Goal: Use online tool/utility: Utilize a website feature to perform a specific function

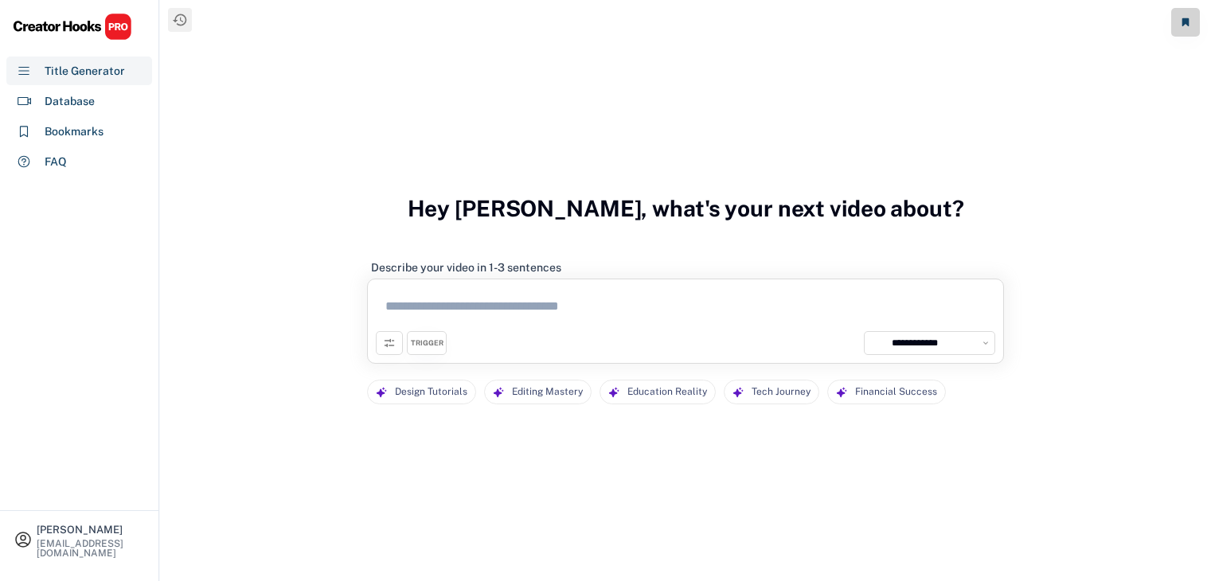
select select "**********"
click at [107, 98] on div "Database" at bounding box center [79, 101] width 146 height 29
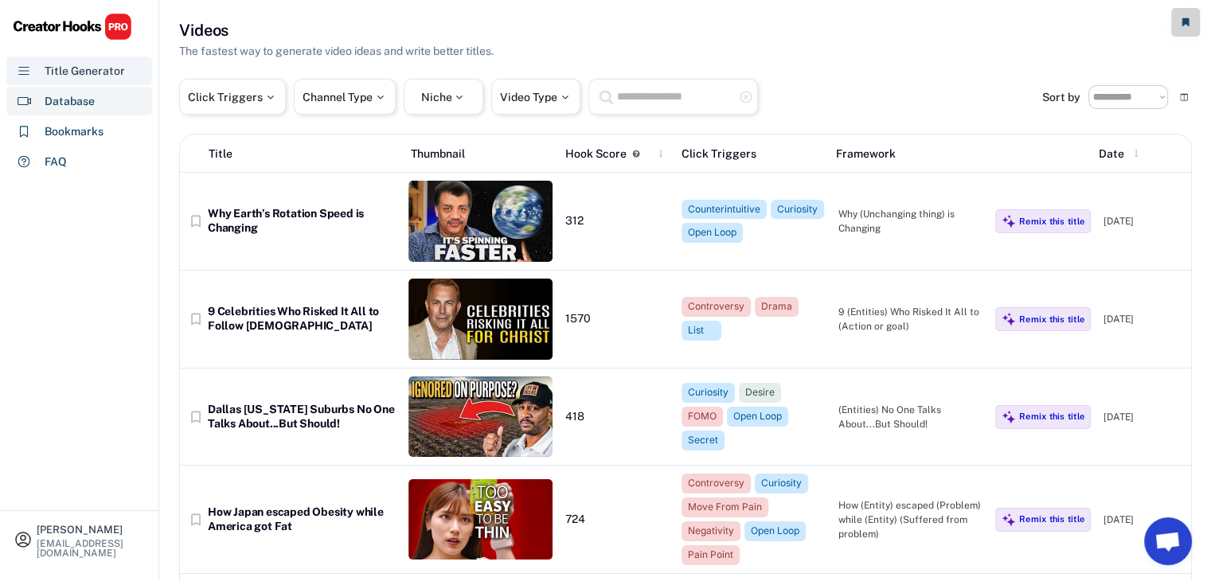
click at [92, 74] on div "Title Generator" at bounding box center [85, 71] width 80 height 17
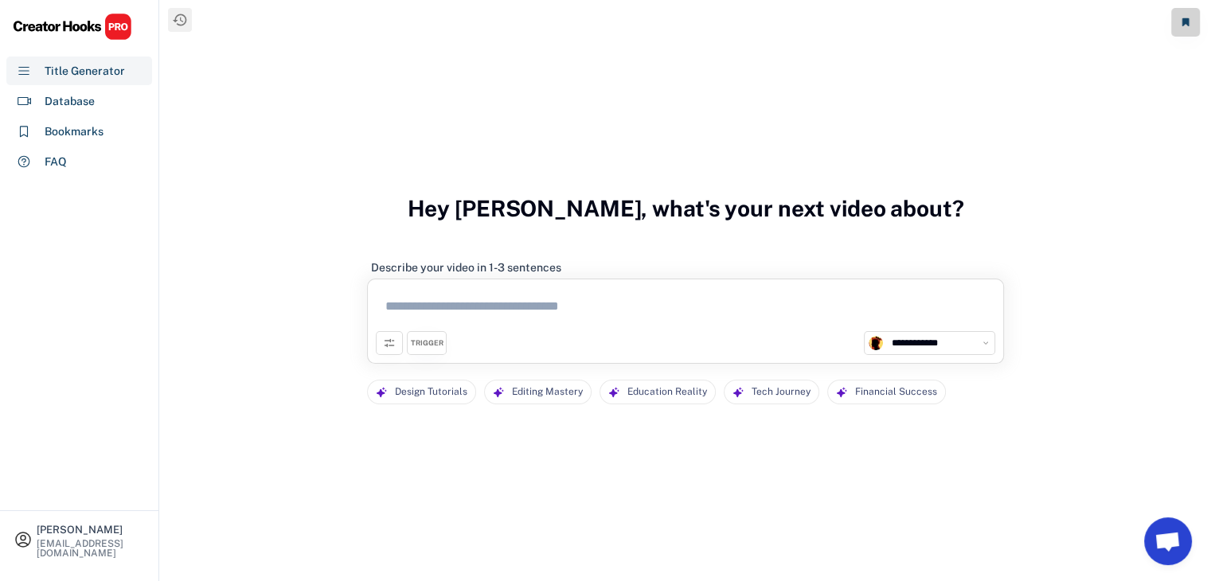
click at [414, 341] on div "TRIGGER" at bounding box center [427, 343] width 33 height 10
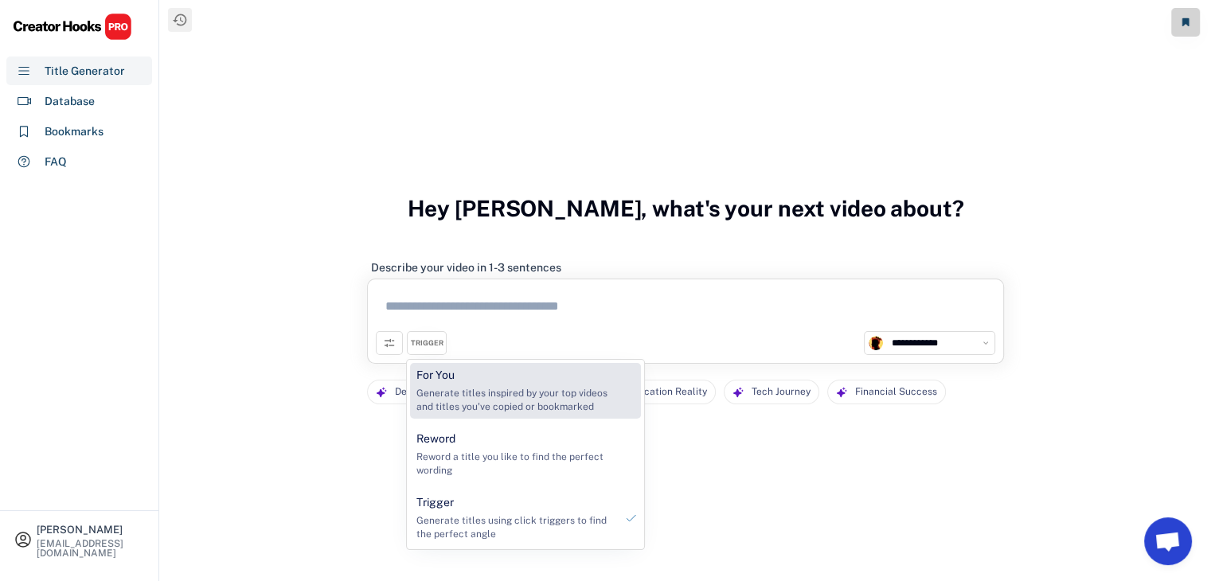
click at [444, 379] on div "For You" at bounding box center [435, 376] width 38 height 16
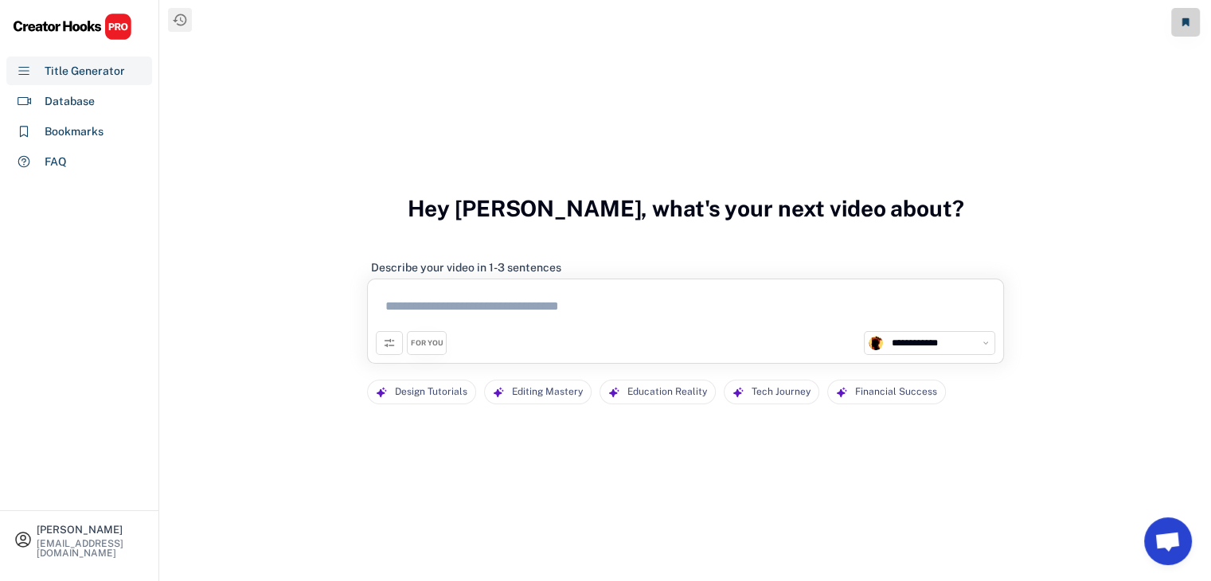
click at [426, 345] on div "FOR YOU" at bounding box center [427, 343] width 33 height 10
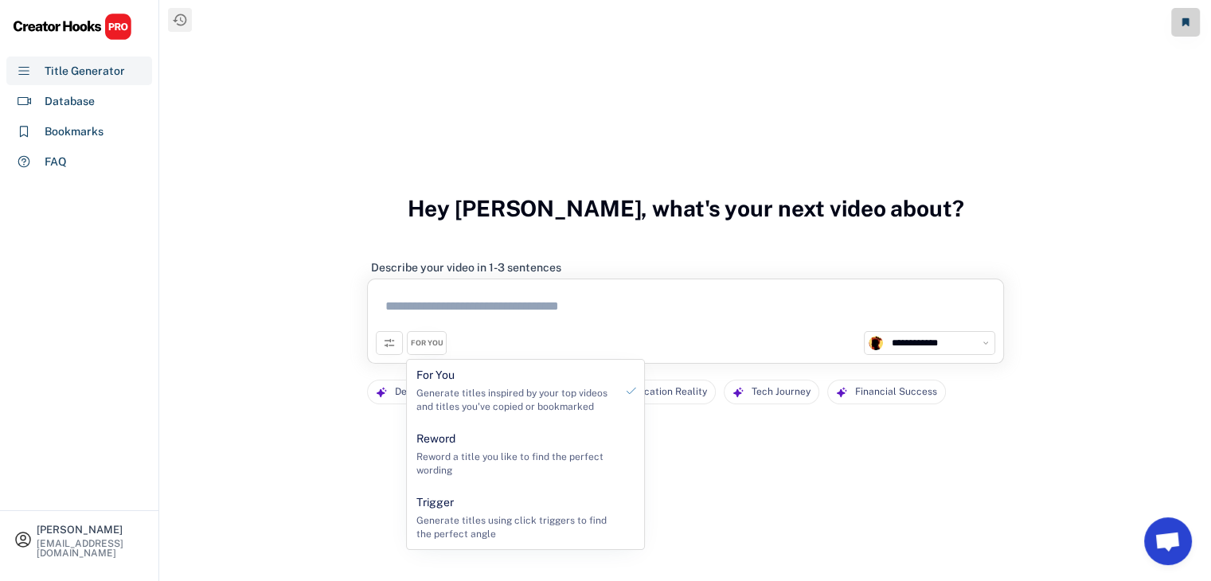
click at [389, 346] on icon at bounding box center [389, 343] width 13 height 13
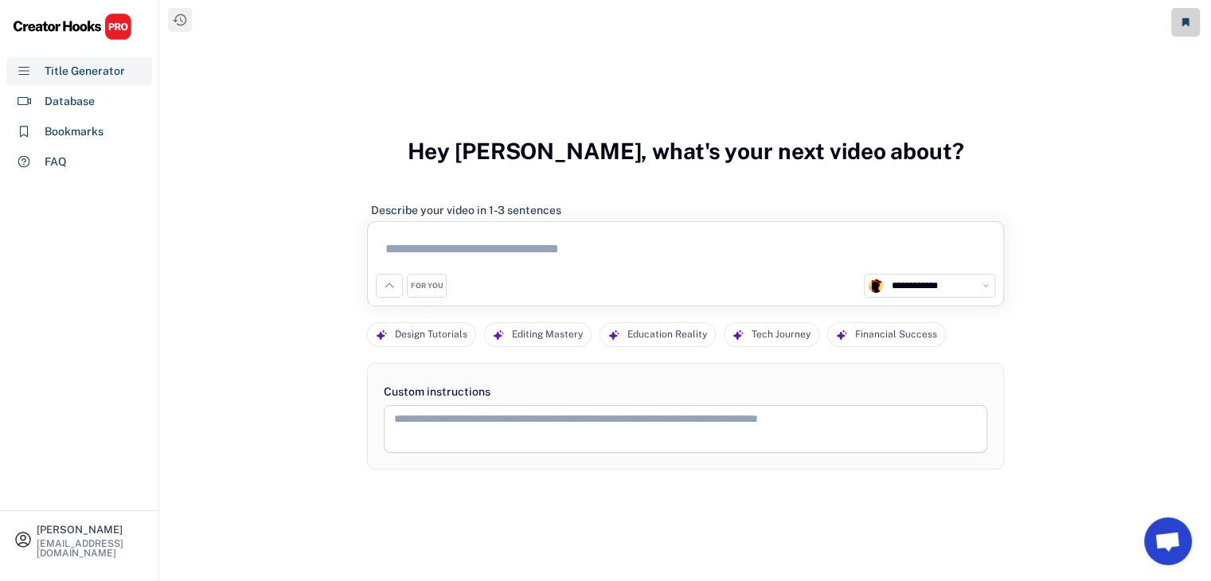
click at [393, 290] on icon at bounding box center [389, 286] width 13 height 13
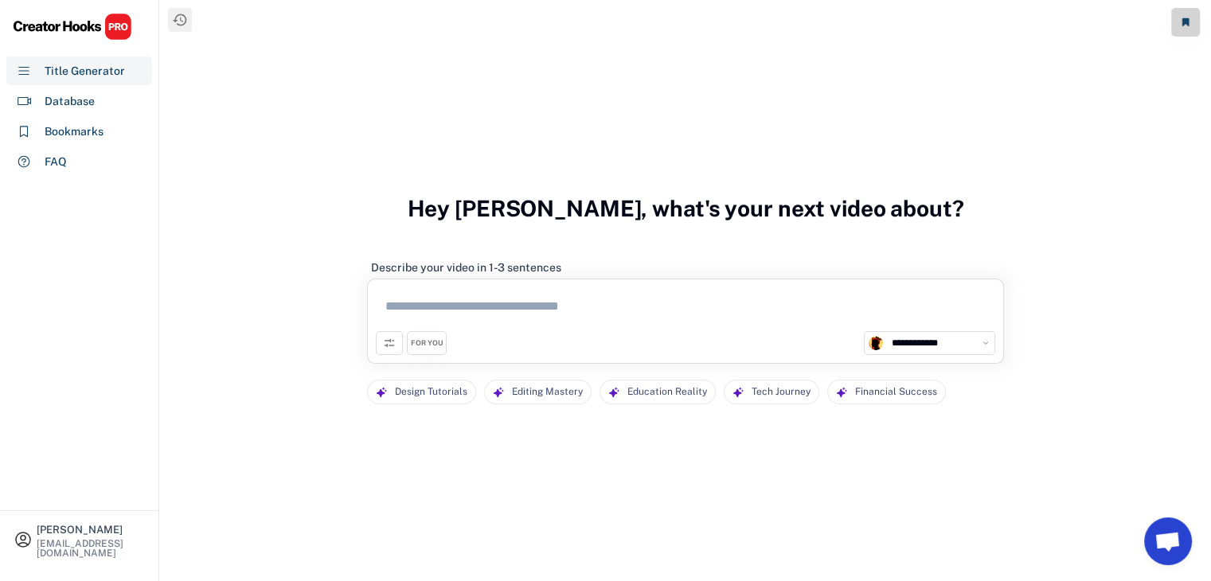
click at [420, 299] on textarea at bounding box center [686, 309] width 620 height 44
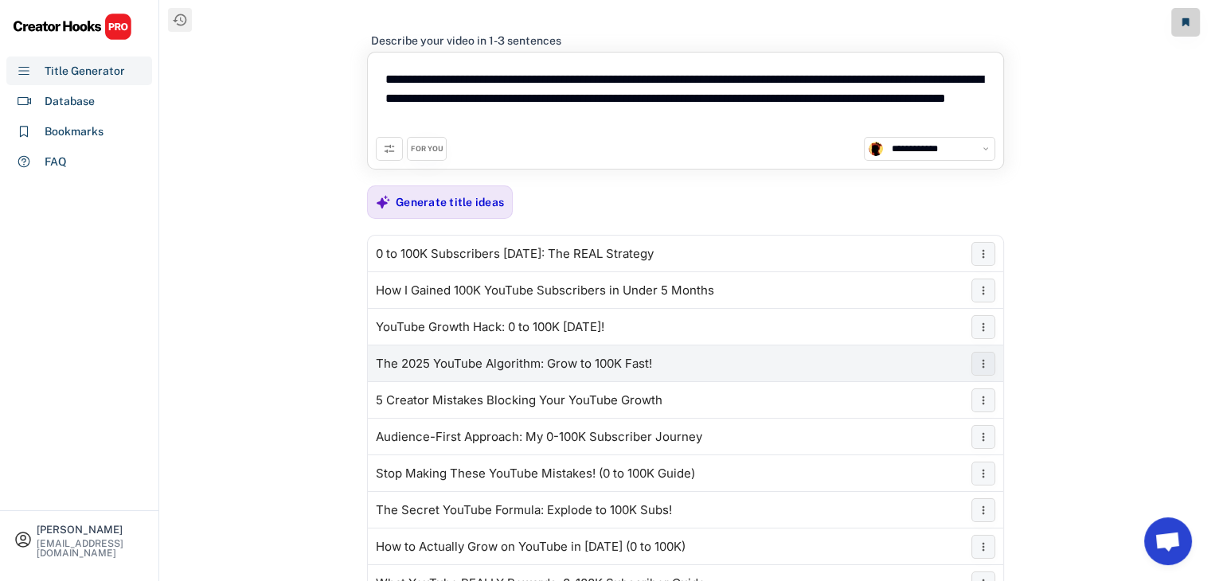
type textarea "**********"
click at [462, 350] on div "The 2025 YouTube Algorithm: Grow to 100K Fast!" at bounding box center [685, 364] width 635 height 32
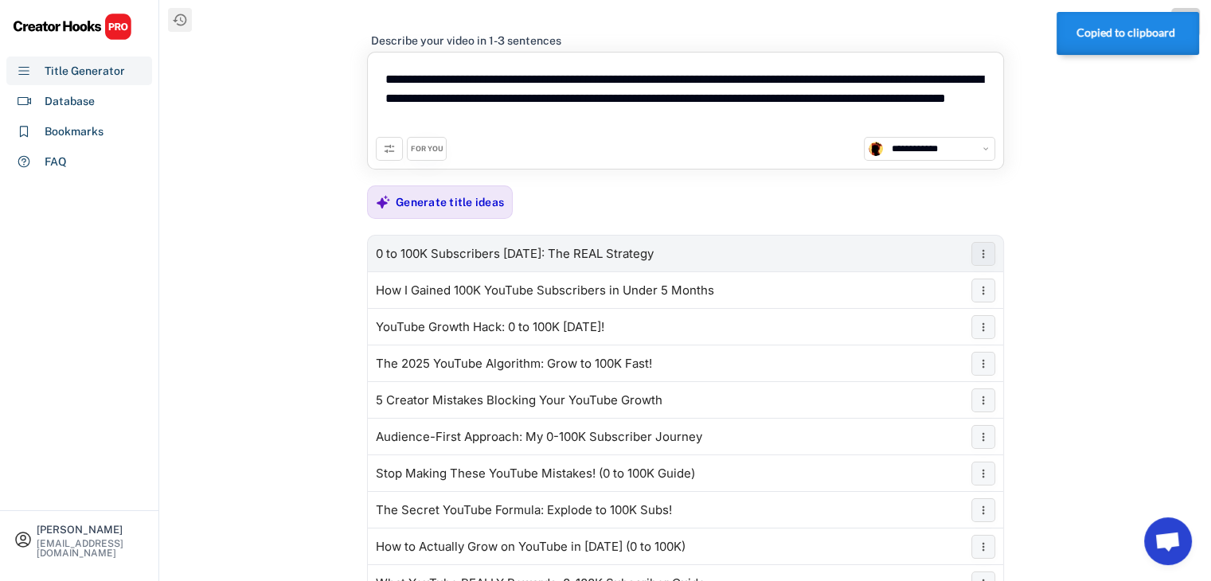
click at [487, 252] on div "0 to 100K Subscribers [DATE]: The REAL Strategy" at bounding box center [515, 254] width 278 height 13
drag, startPoint x: 703, startPoint y: 262, endPoint x: 595, endPoint y: 233, distance: 112.0
type textarea "**********"
click at [595, 235] on div "0 to 100K Subscribers [DATE]: The REAL Strategy How I Gained 100K YouTube Subsc…" at bounding box center [685, 418] width 637 height 367
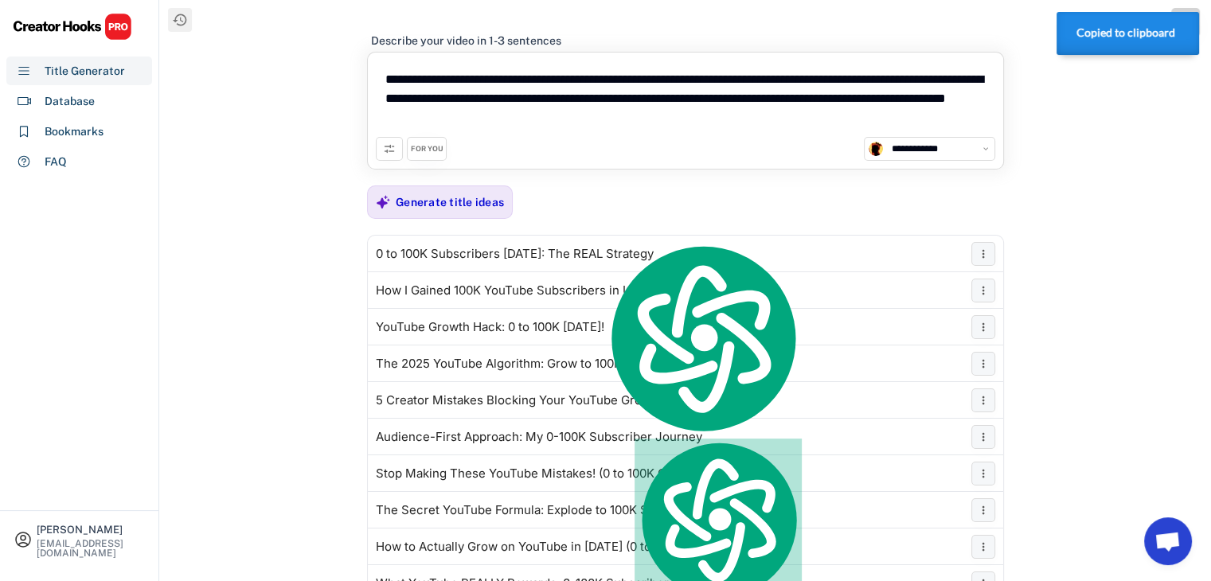
click at [595, 235] on div "0 to 100K Subscribers [DATE]: The REAL Strategy How I Gained 100K YouTube Subsc…" at bounding box center [685, 418] width 637 height 367
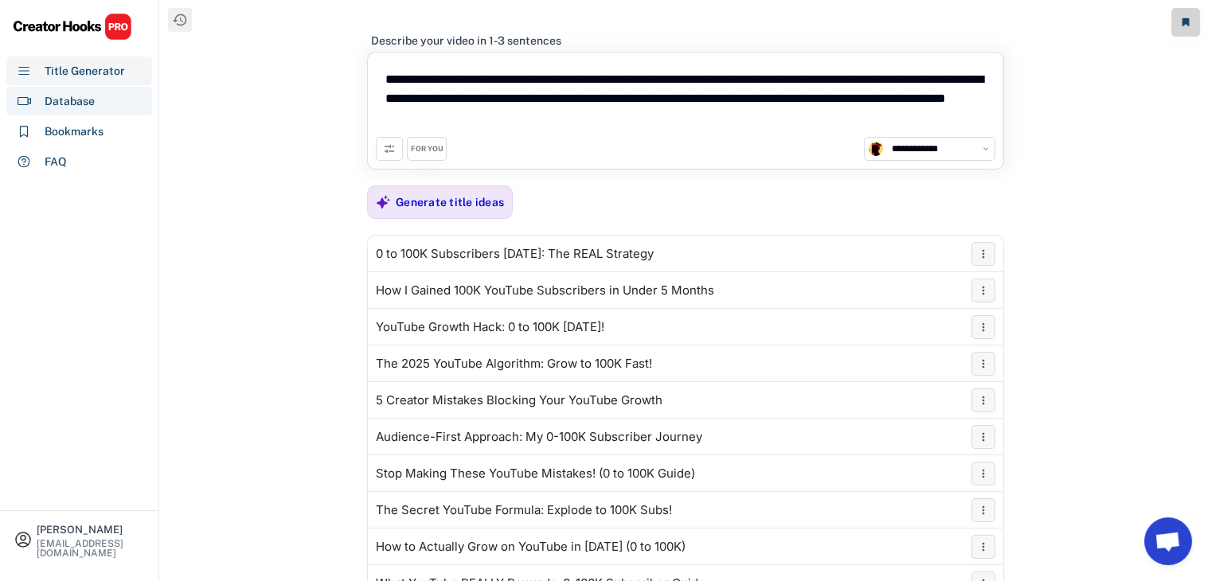
click at [118, 112] on div "Database" at bounding box center [79, 101] width 146 height 29
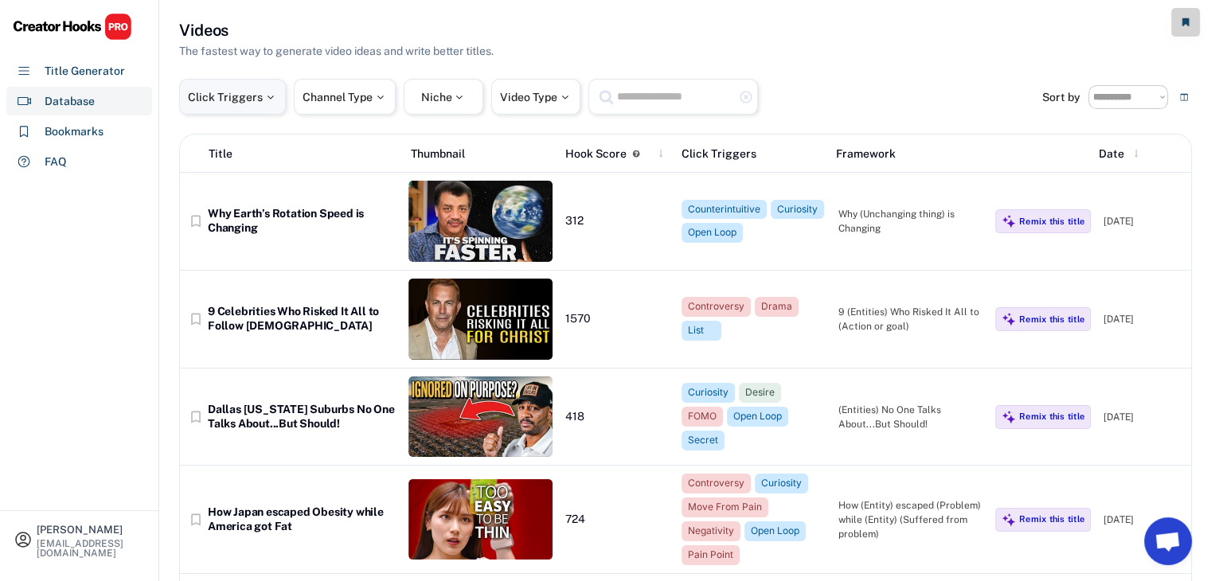
click at [241, 106] on div "Click Triggers" at bounding box center [232, 97] width 107 height 36
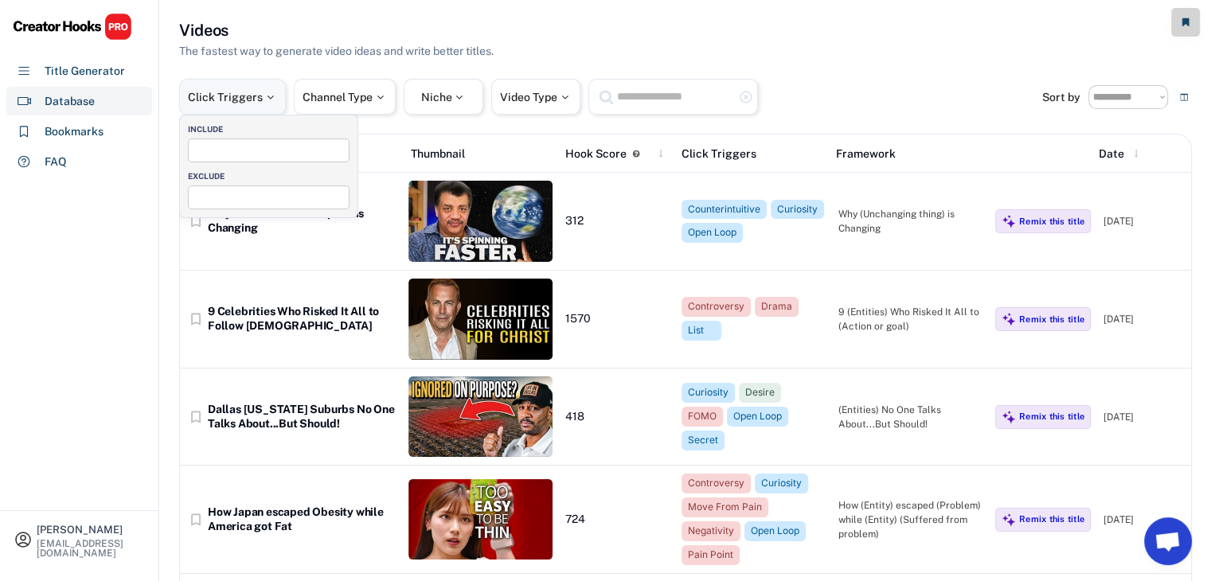
select select
click at [251, 147] on input "search" at bounding box center [273, 148] width 161 height 10
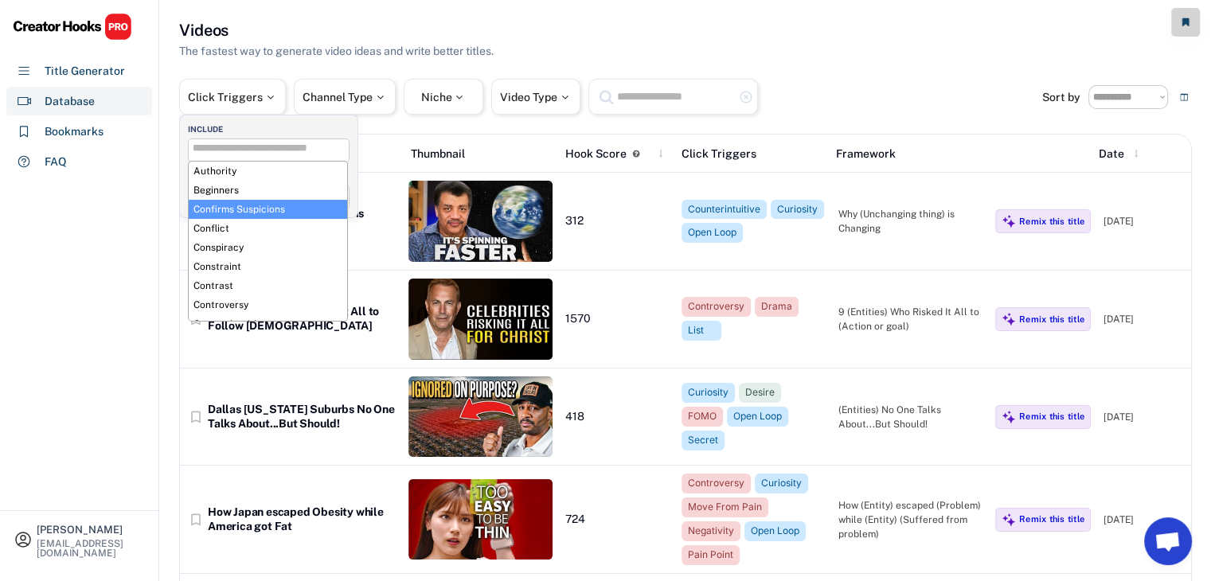
select select "**********"
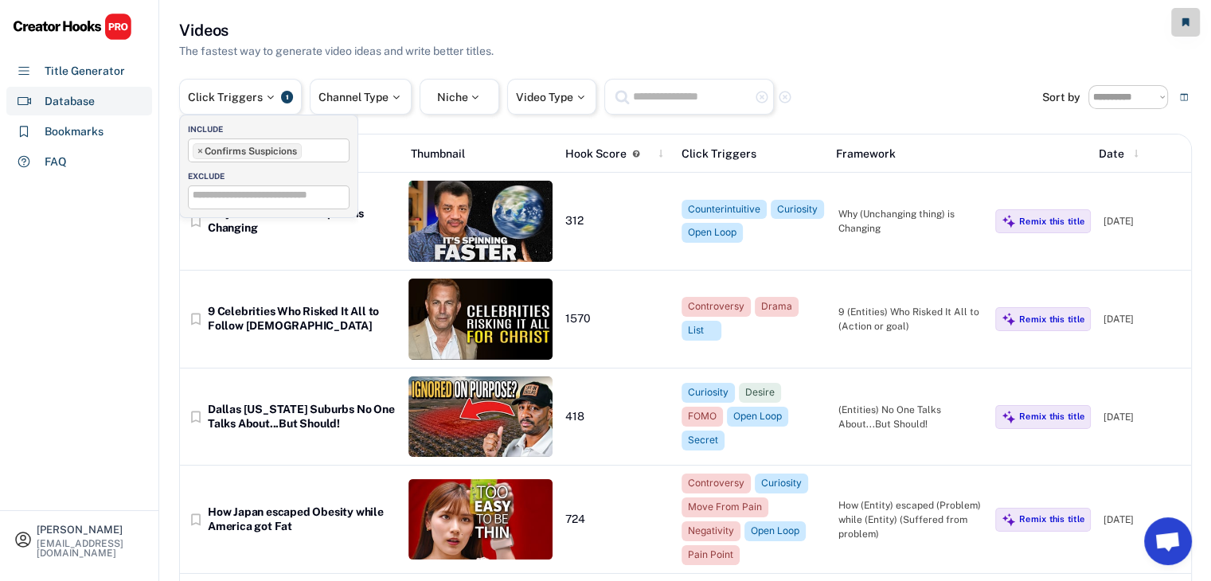
scroll to position [19, 0]
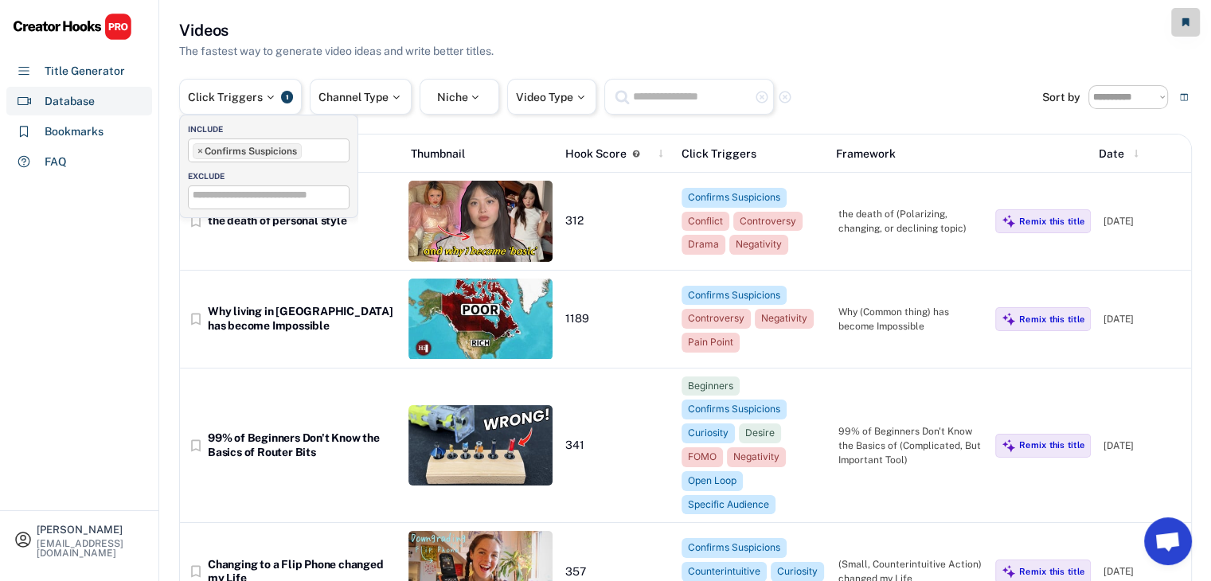
click at [197, 154] on span "×" at bounding box center [200, 152] width 6 height 10
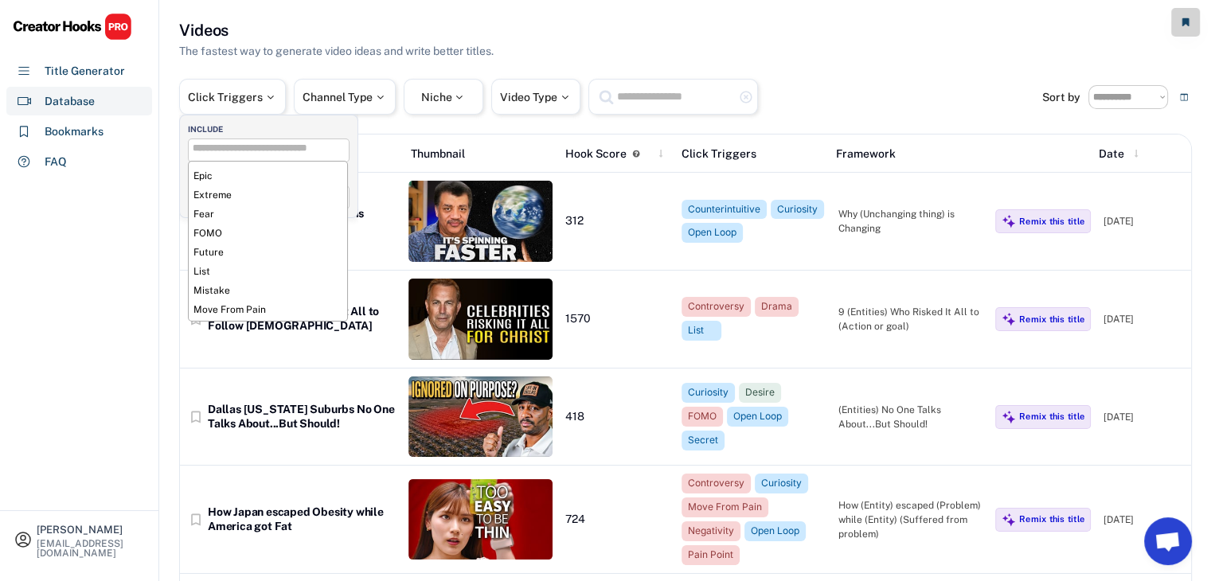
scroll to position [0, 0]
select select "**********"
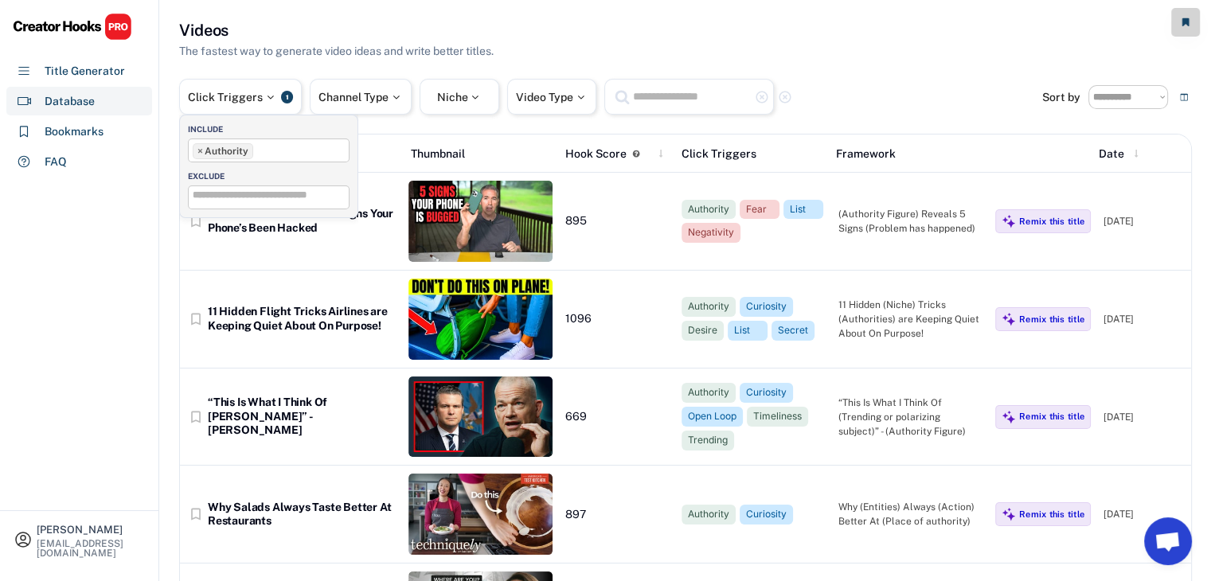
click at [276, 149] on ul "× Authority" at bounding box center [269, 149] width 160 height 20
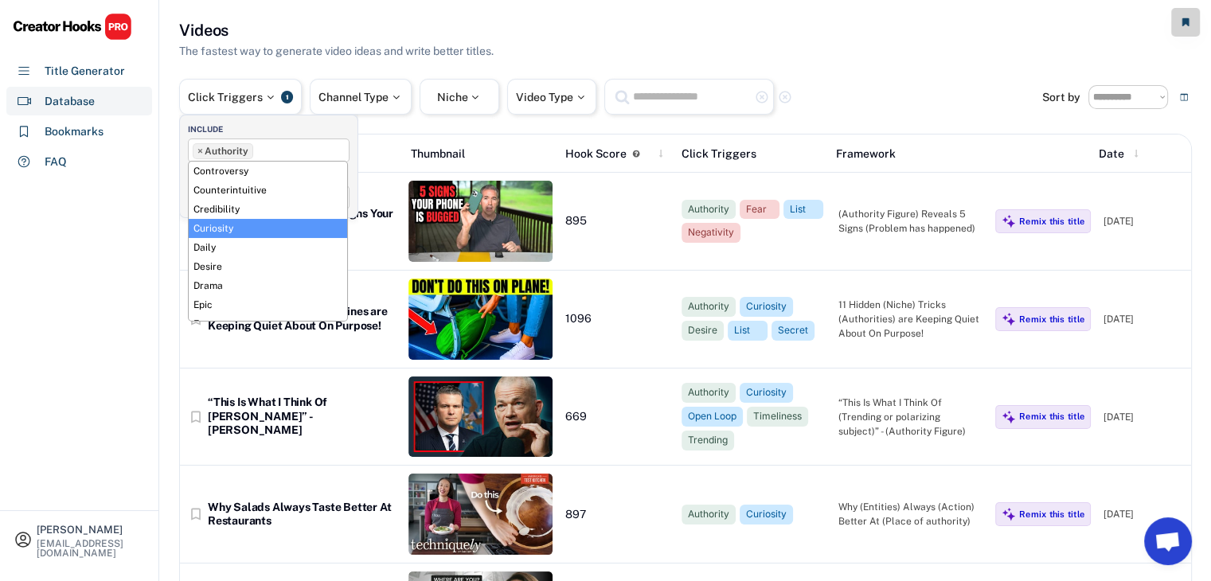
scroll to position [136, 0]
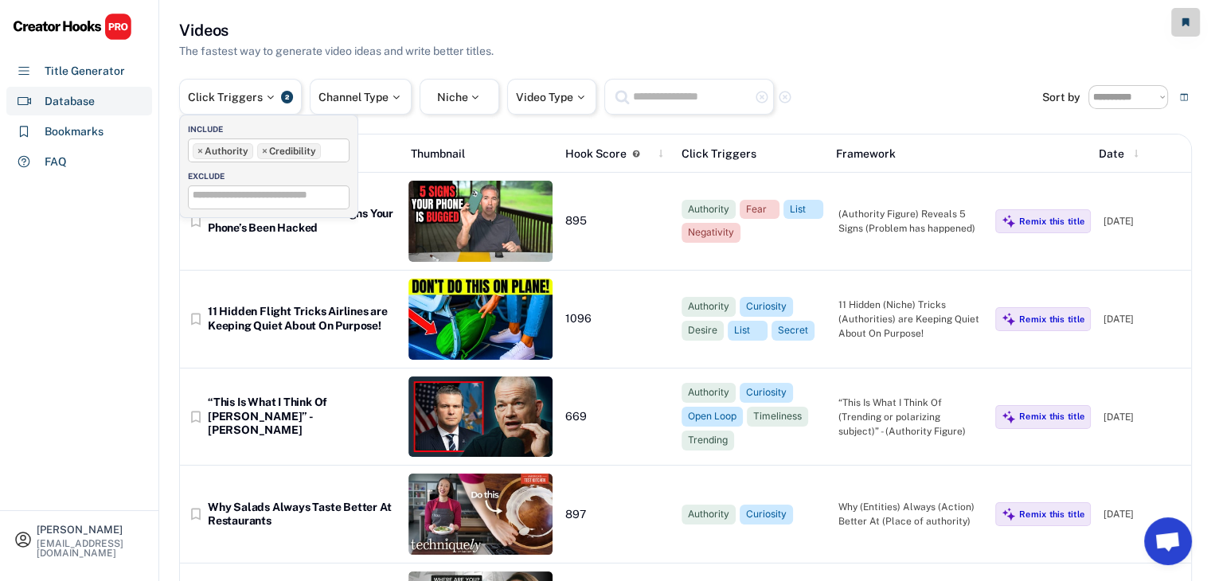
click at [334, 153] on ul "× Authority × Credibility" at bounding box center [269, 149] width 160 height 20
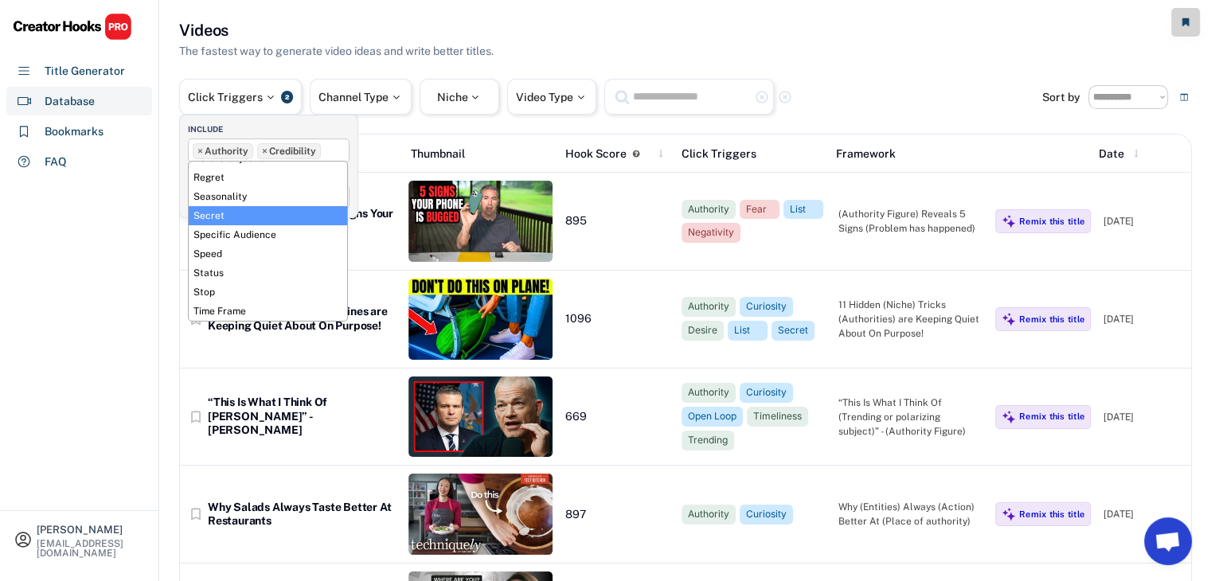
scroll to position [570, 0]
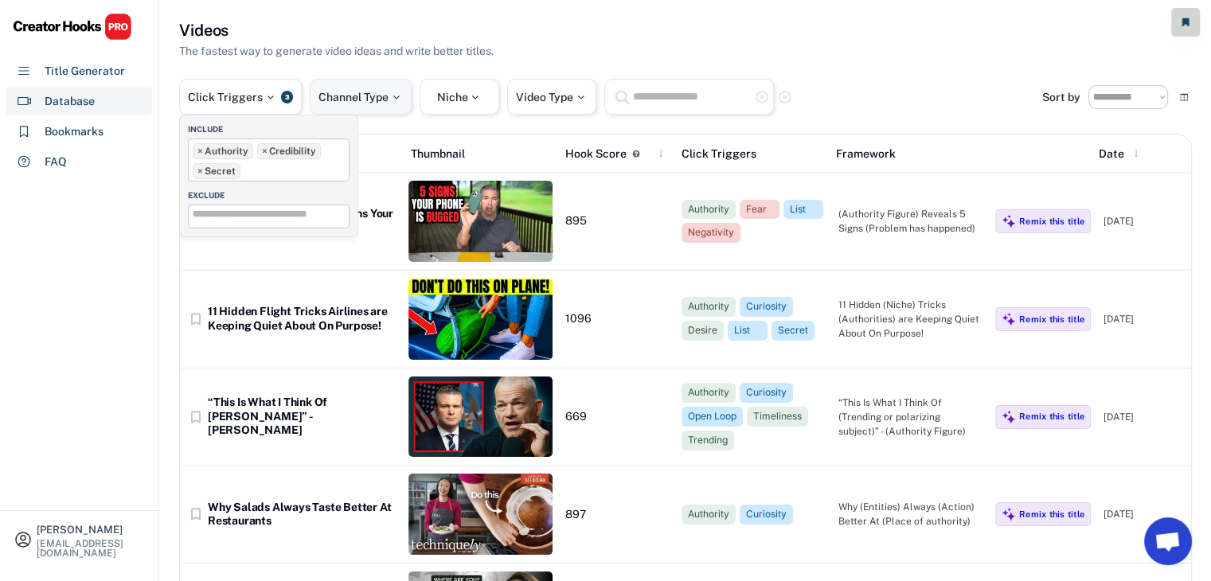
click at [359, 100] on div "Channel Type" at bounding box center [361, 97] width 84 height 11
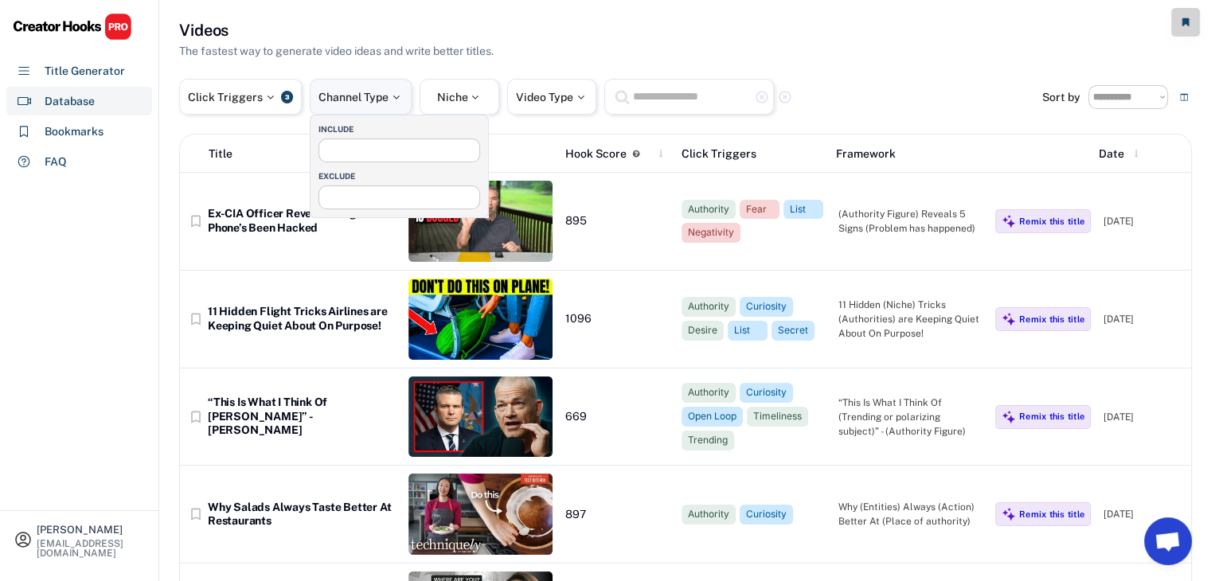
select select
click at [378, 148] on input "search" at bounding box center [403, 148] width 161 height 10
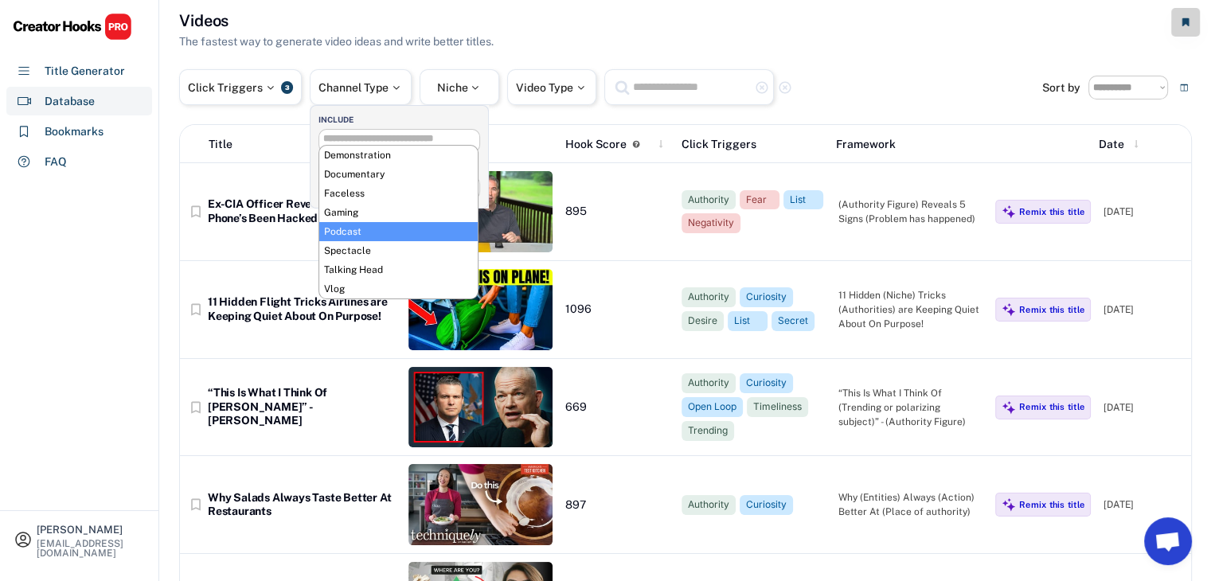
scroll to position [6, 0]
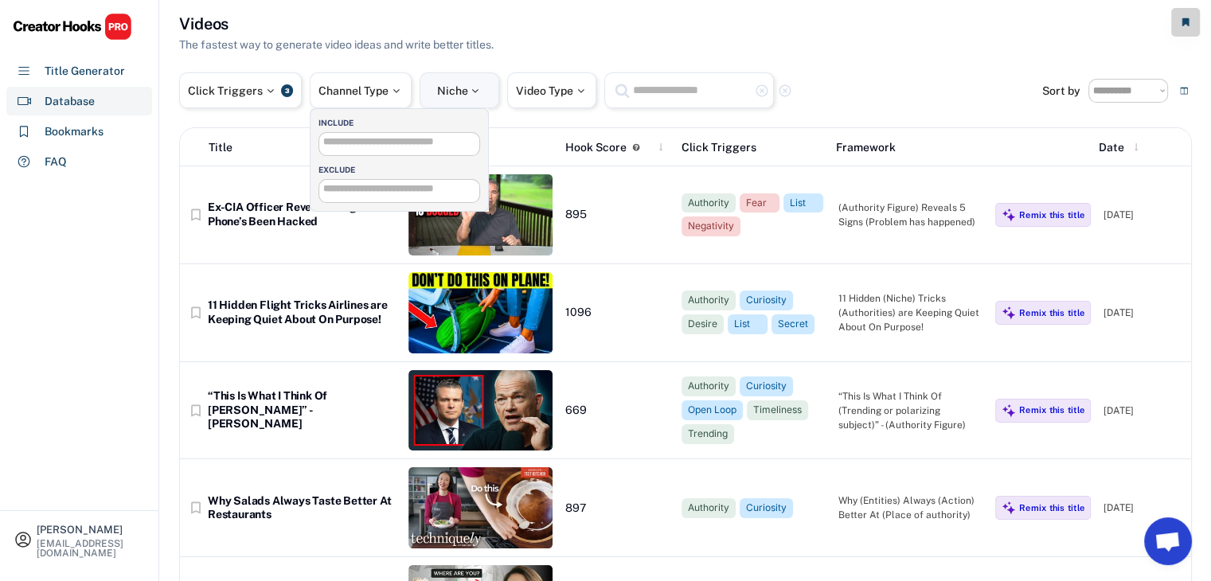
click at [424, 92] on div "Niche" at bounding box center [460, 90] width 80 height 36
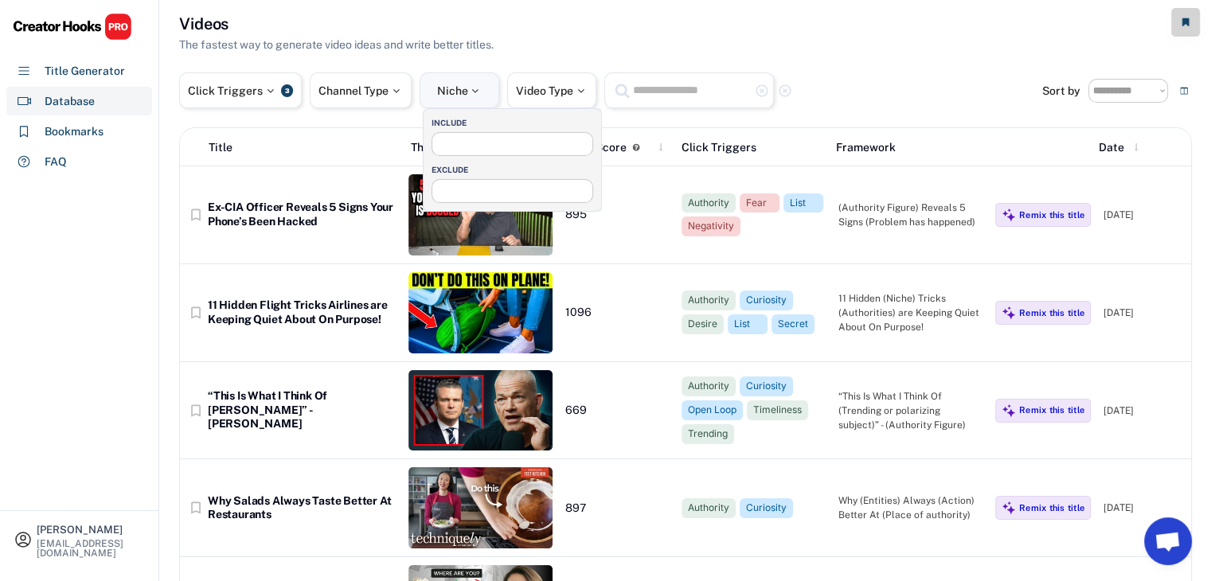
select select
click at [460, 139] on input "search" at bounding box center [516, 142] width 161 height 10
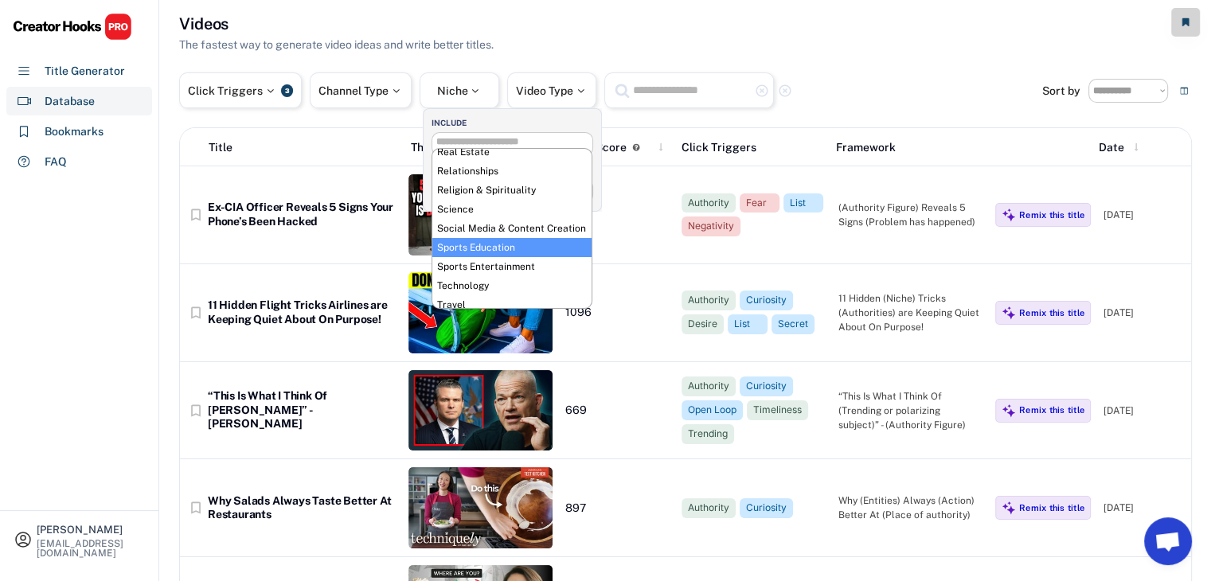
scroll to position [570, 0]
select select "**********"
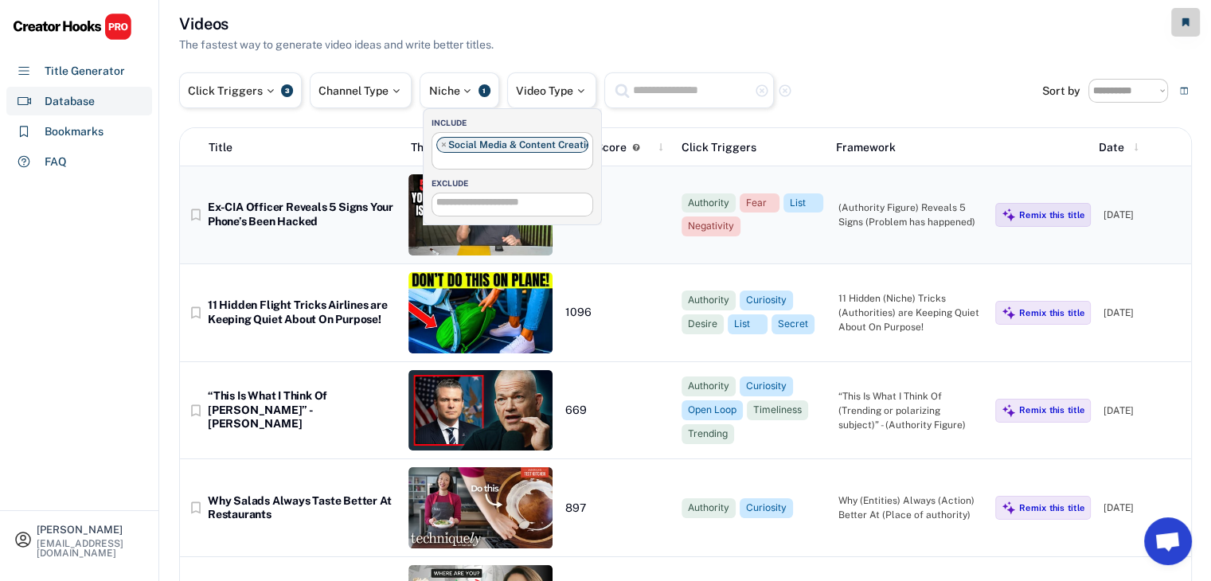
scroll to position [320, 0]
click at [586, 96] on div "Video Type" at bounding box center [551, 90] width 89 height 36
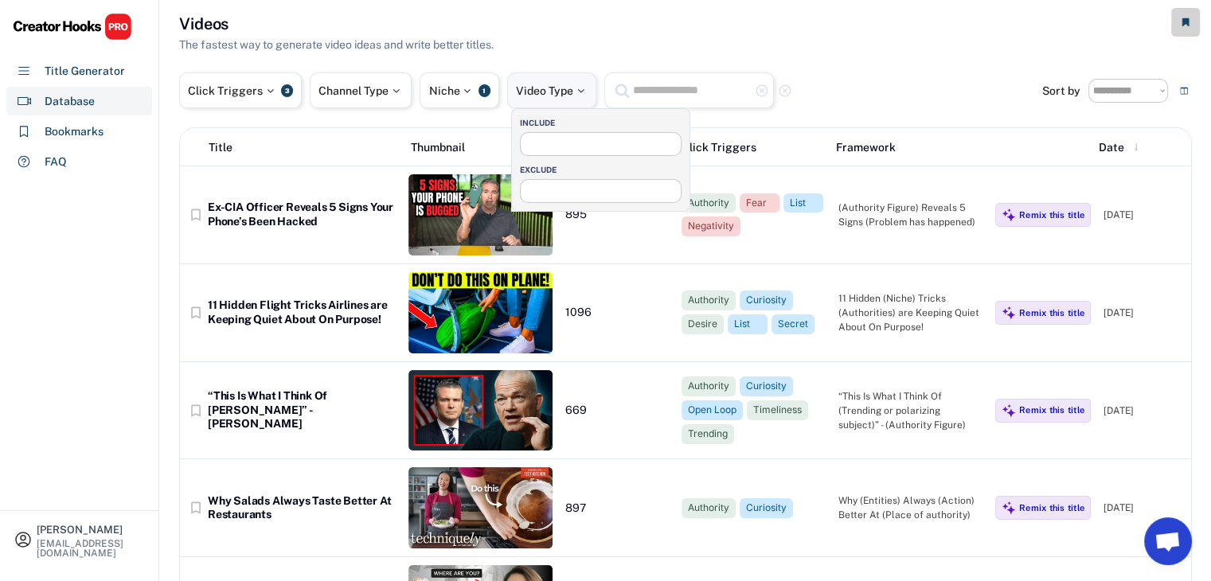
select select
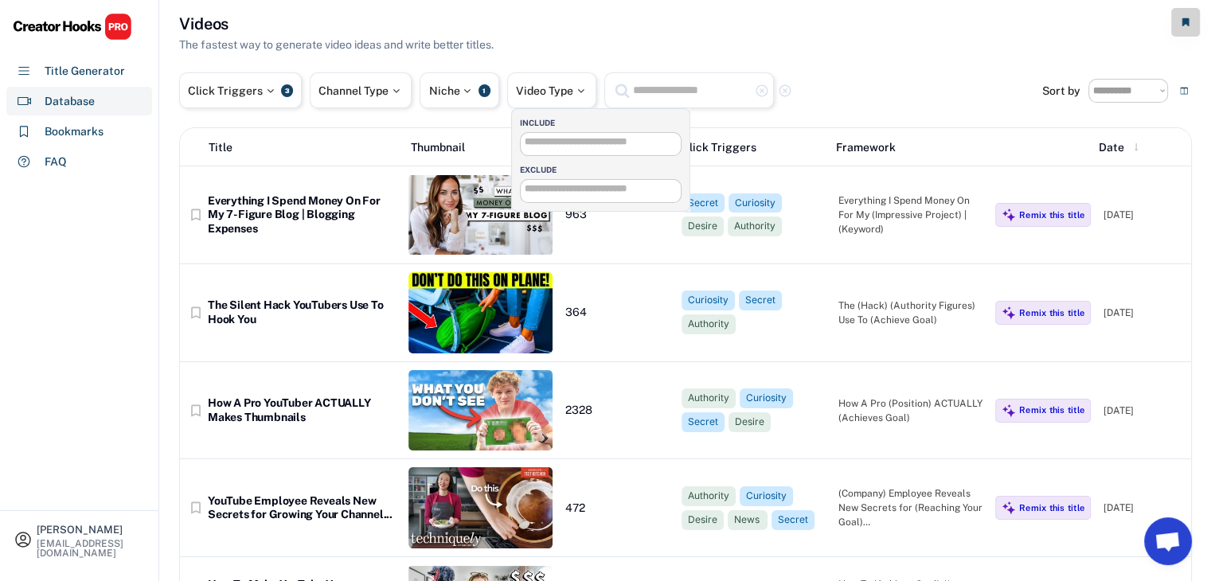
click at [596, 143] on input "search" at bounding box center [605, 142] width 161 height 10
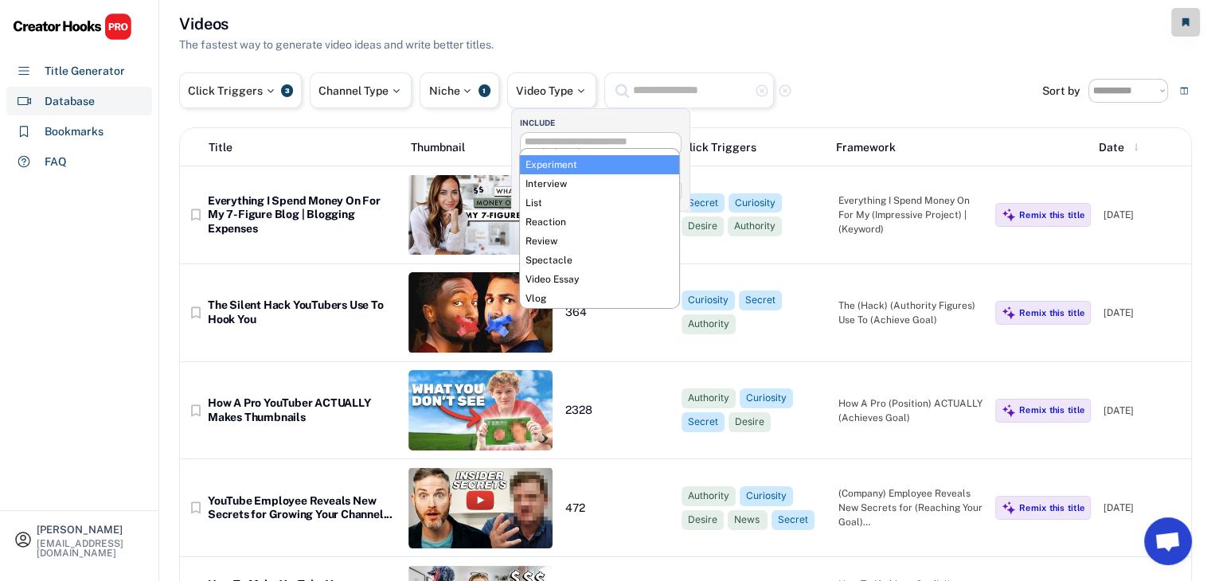
scroll to position [0, 0]
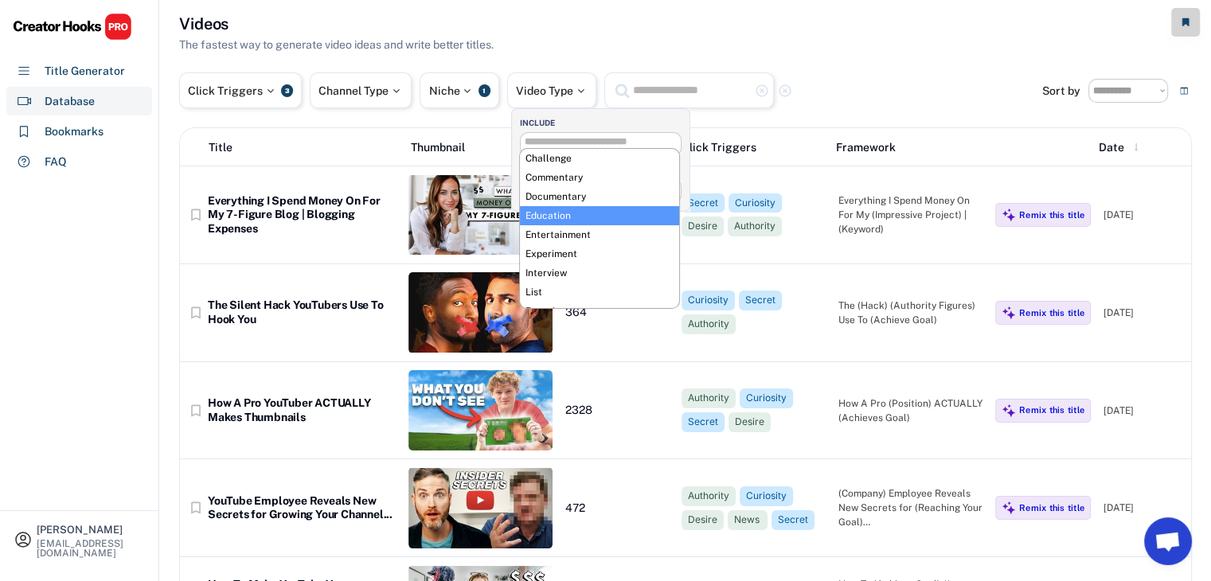
select select "**********"
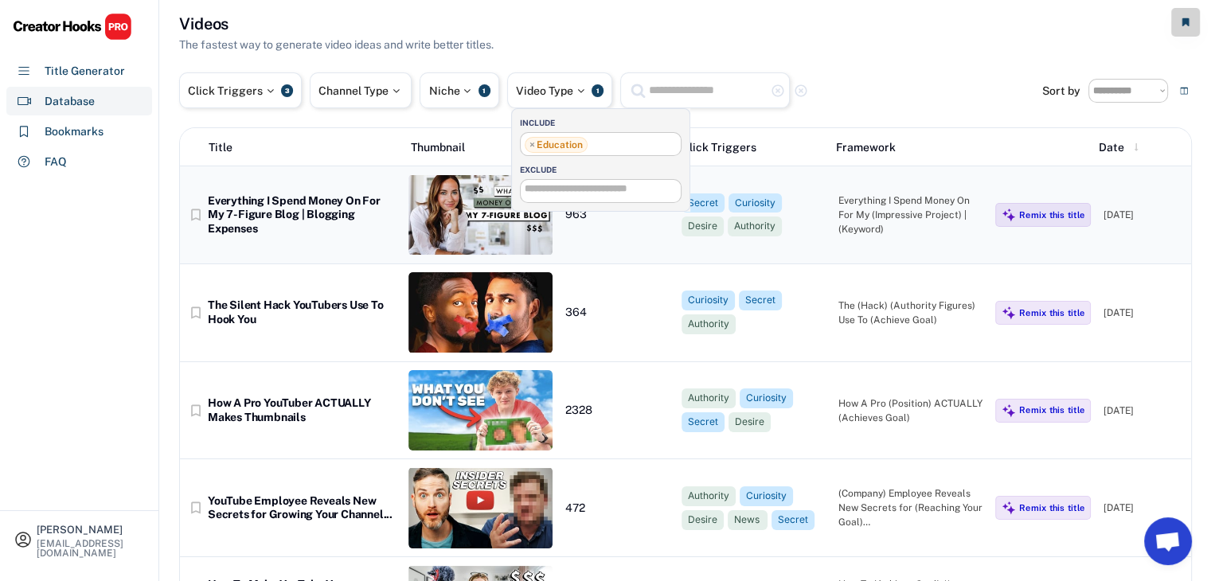
scroll to position [29, 0]
click at [592, 154] on div "**********" at bounding box center [601, 144] width 162 height 24
click at [530, 143] on span "×" at bounding box center [533, 145] width 6 height 10
select select
click at [846, 102] on div "Click Triggers 3 Channel Type Niche 1 Video Type 0 highlight_remove highlight_r…" at bounding box center [610, 90] width 863 height 36
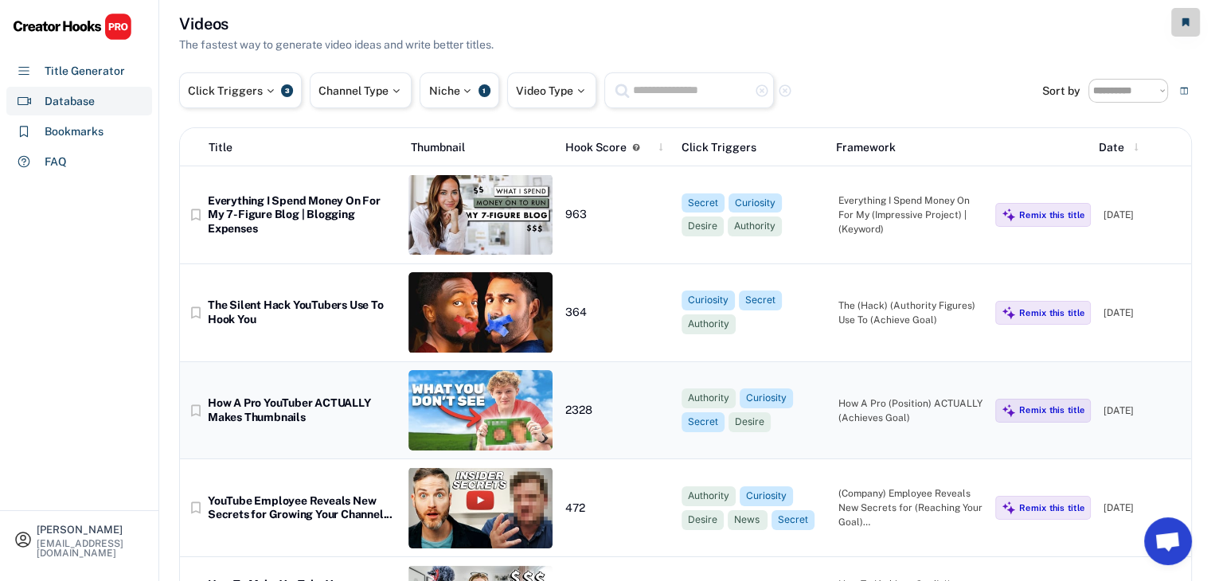
click at [268, 413] on div "How A Pro YouTuber ACTUALLY Makes Thumbnails" at bounding box center [302, 411] width 188 height 28
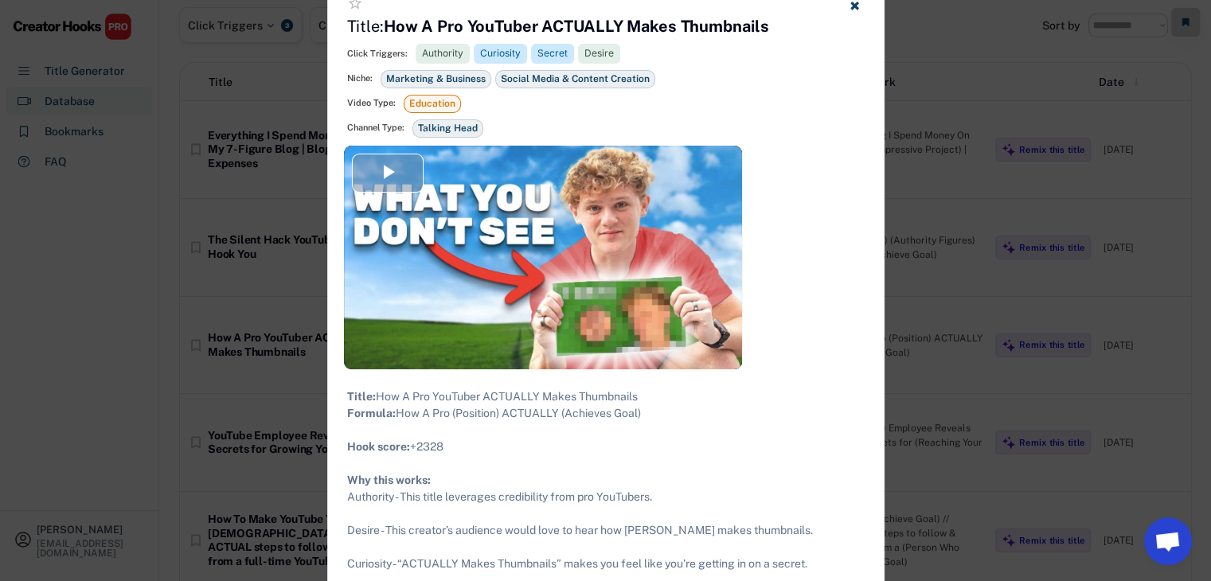
scroll to position [0, 0]
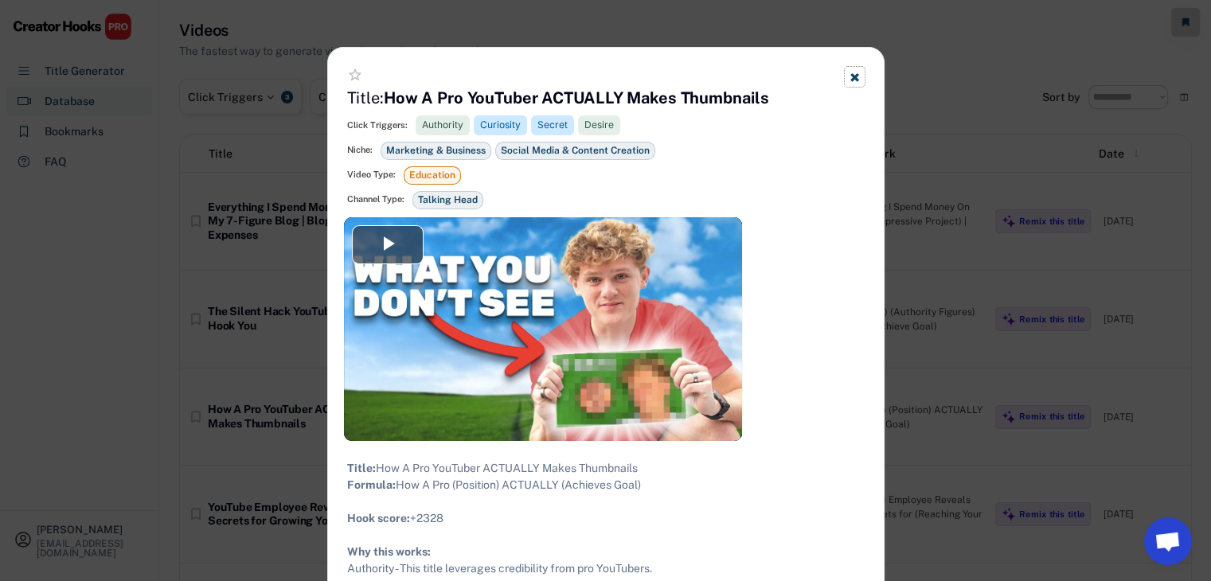
click at [857, 80] on use at bounding box center [855, 77] width 8 height 8
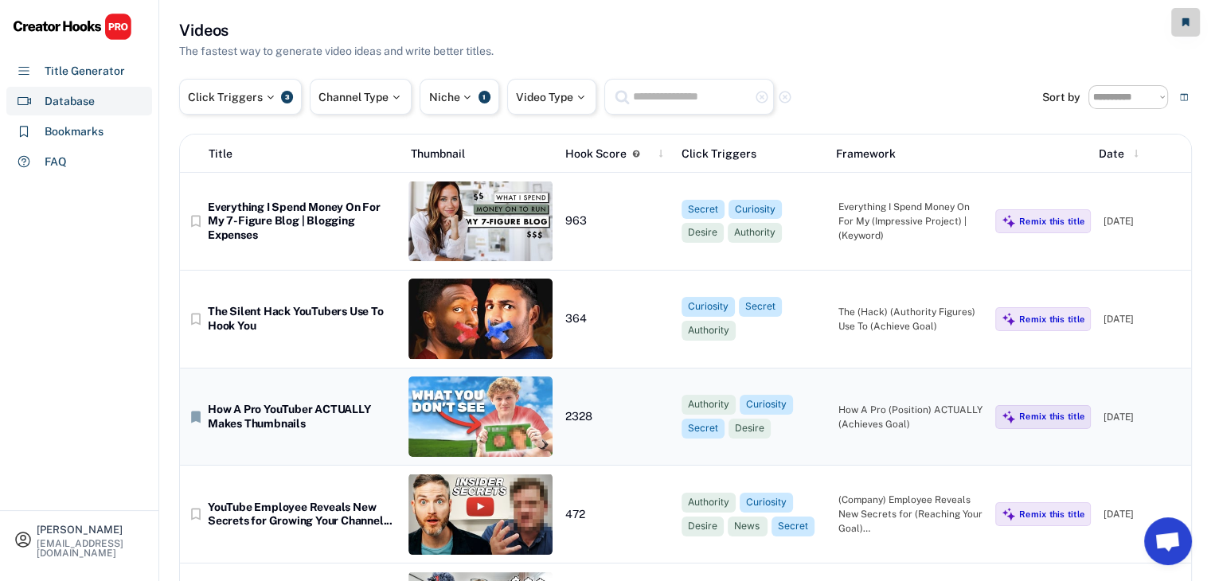
click at [193, 414] on text "bookmark" at bounding box center [196, 417] width 16 height 16
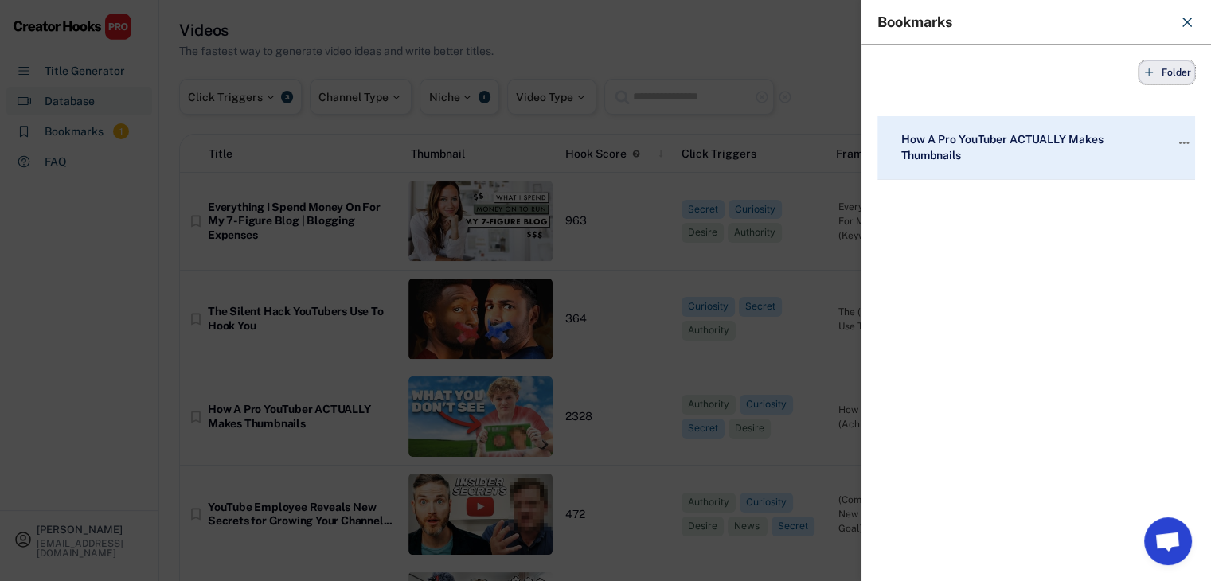
click at [1157, 82] on button "Folder" at bounding box center [1167, 73] width 57 height 24
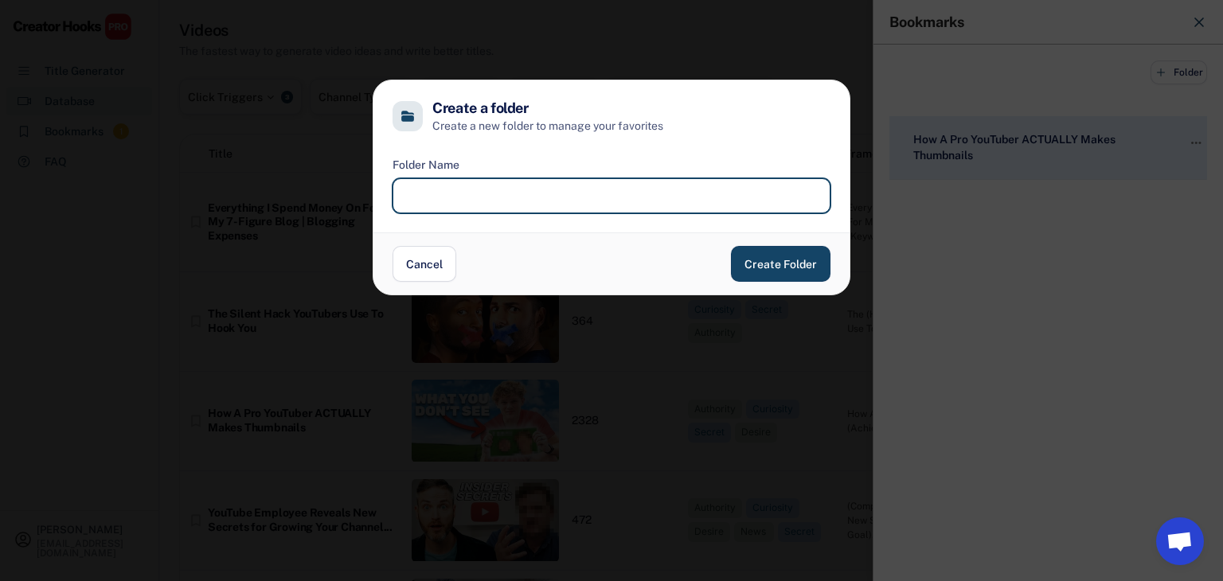
click at [670, 204] on input "input" at bounding box center [612, 195] width 438 height 35
type input "**********"
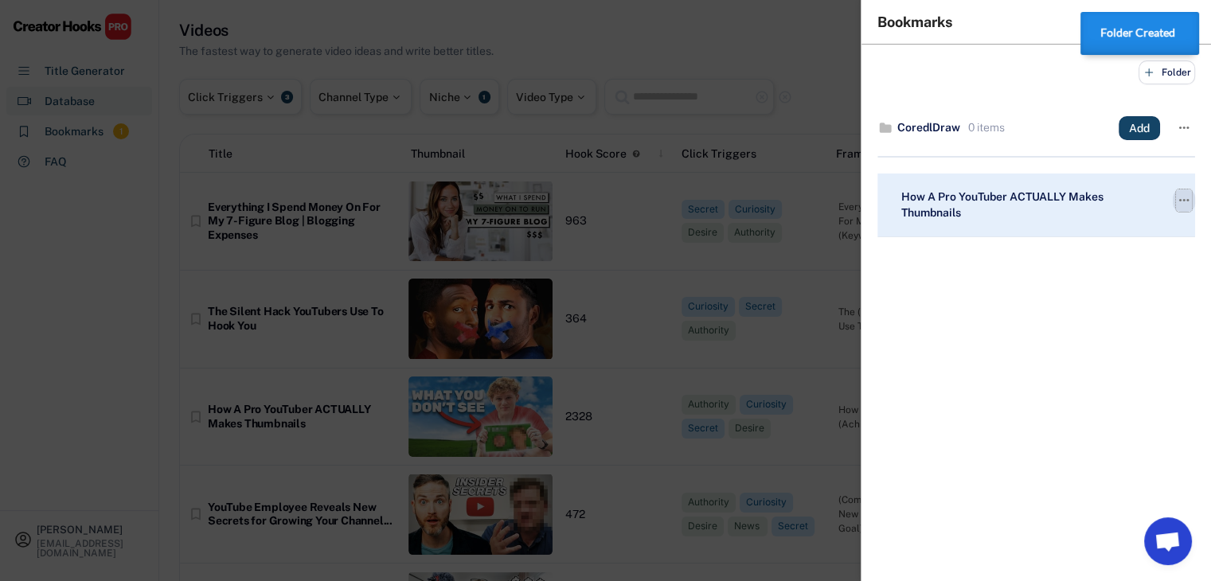
click at [1181, 201] on text "" at bounding box center [1184, 200] width 10 height 17
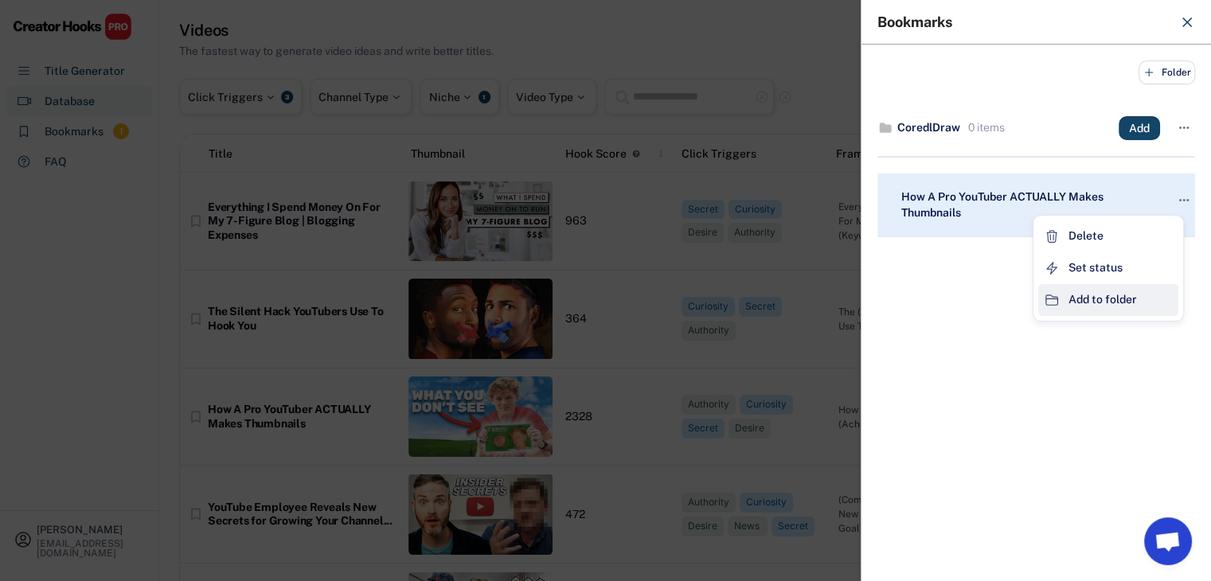
click at [1136, 302] on div "Add to folder" at bounding box center [1103, 299] width 68 height 17
select select "**********"
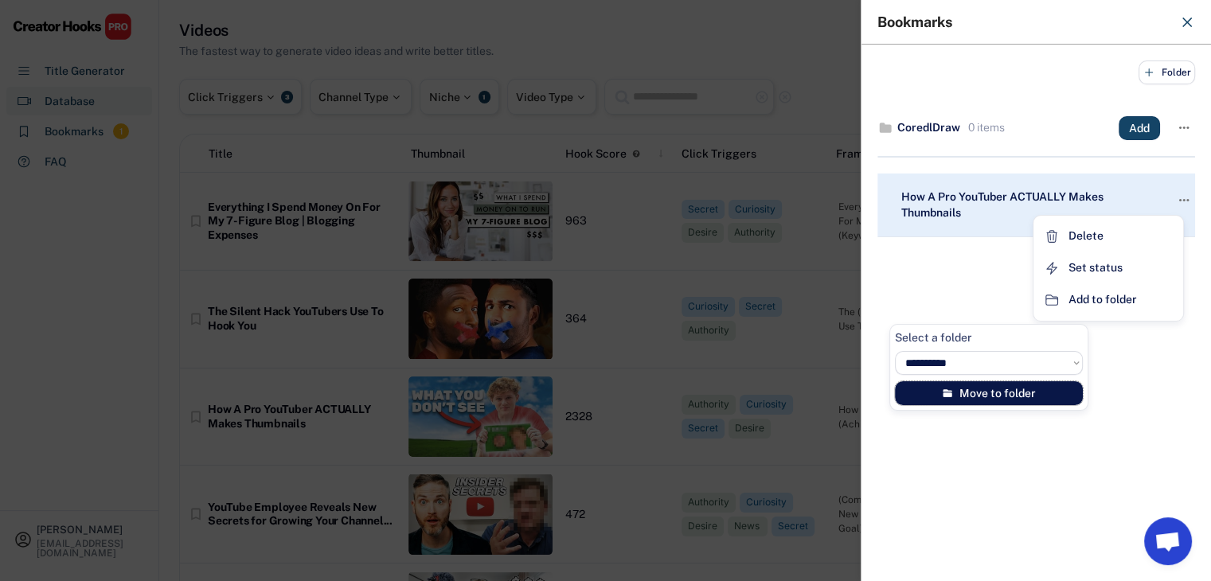
click at [1010, 394] on button "Move to folder" at bounding box center [989, 393] width 188 height 24
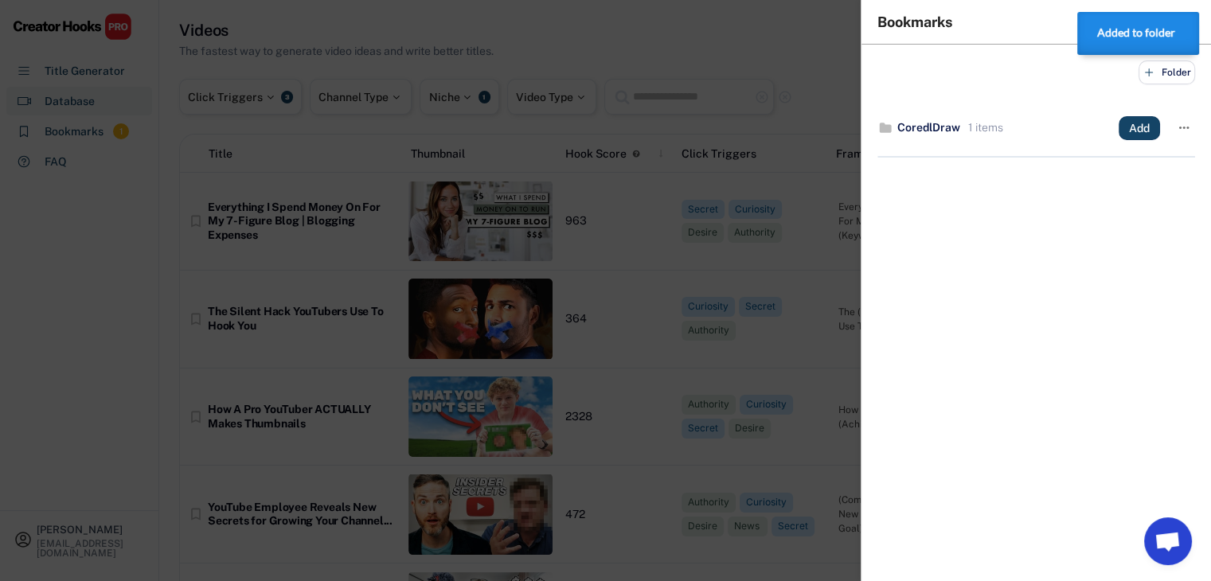
click at [473, 311] on div at bounding box center [605, 290] width 1211 height 581
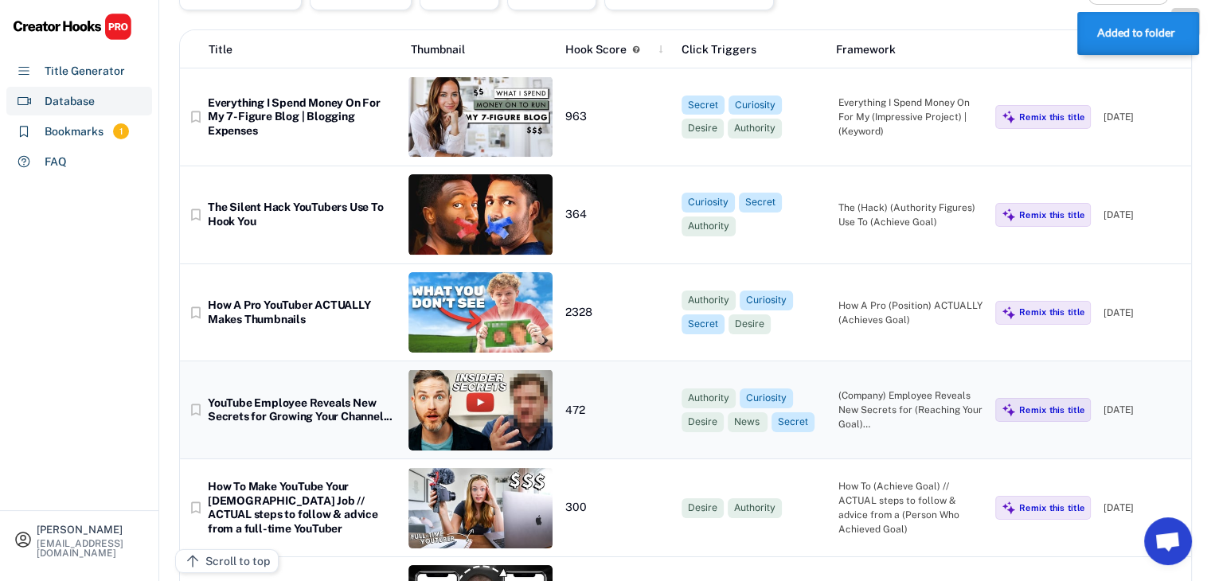
scroll to position [105, 0]
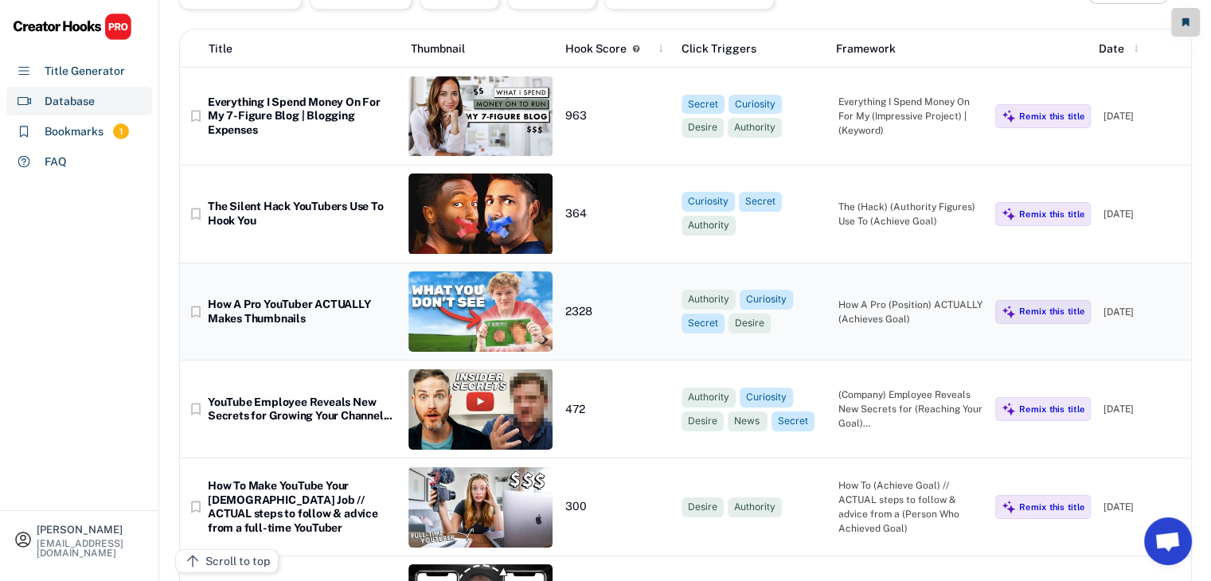
click at [510, 300] on img at bounding box center [481, 312] width 144 height 81
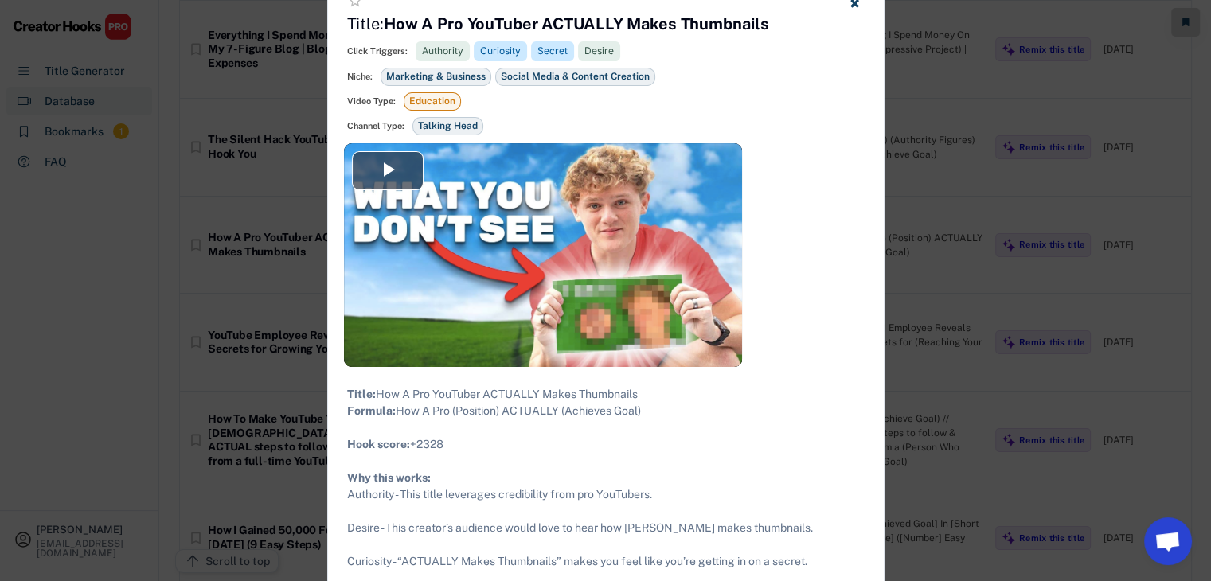
scroll to position [169, 0]
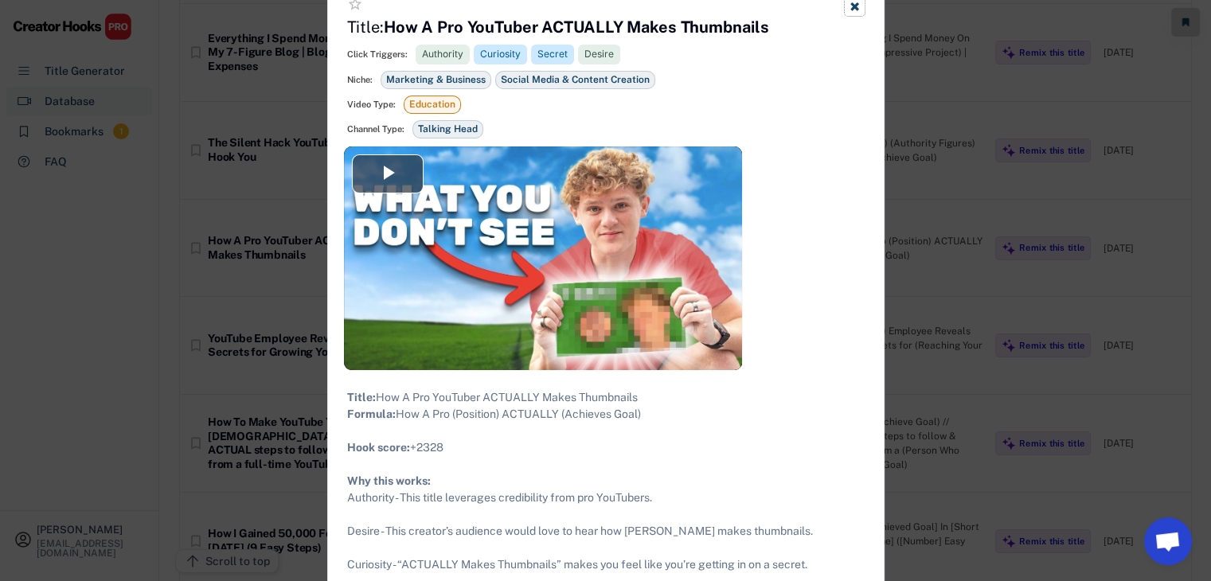
click at [855, 10] on icon at bounding box center [855, 6] width 12 height 12
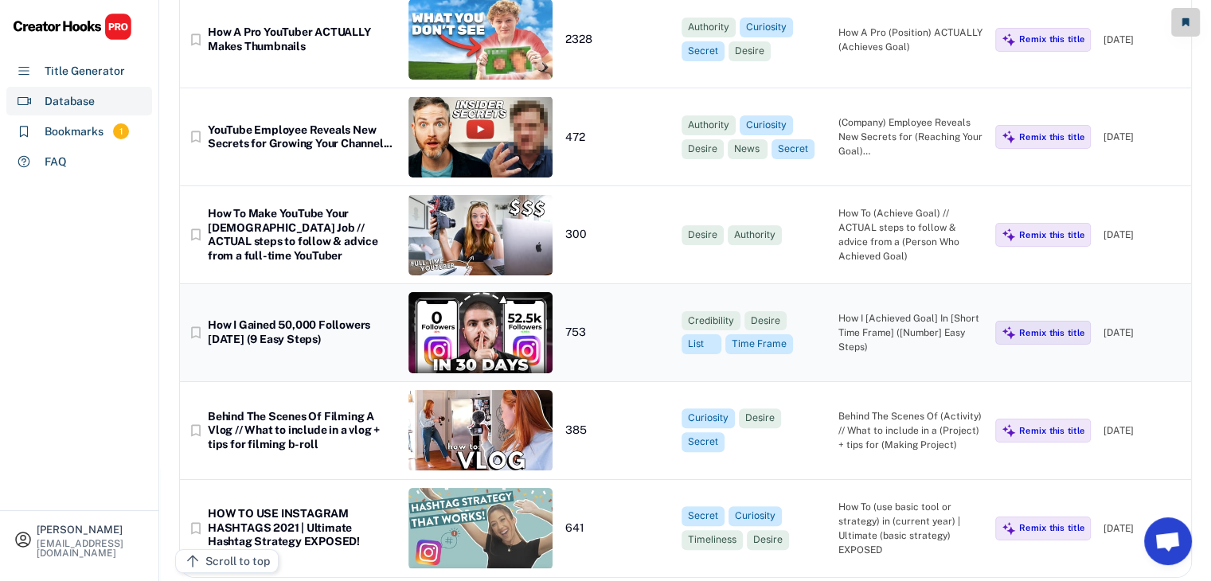
scroll to position [385, 0]
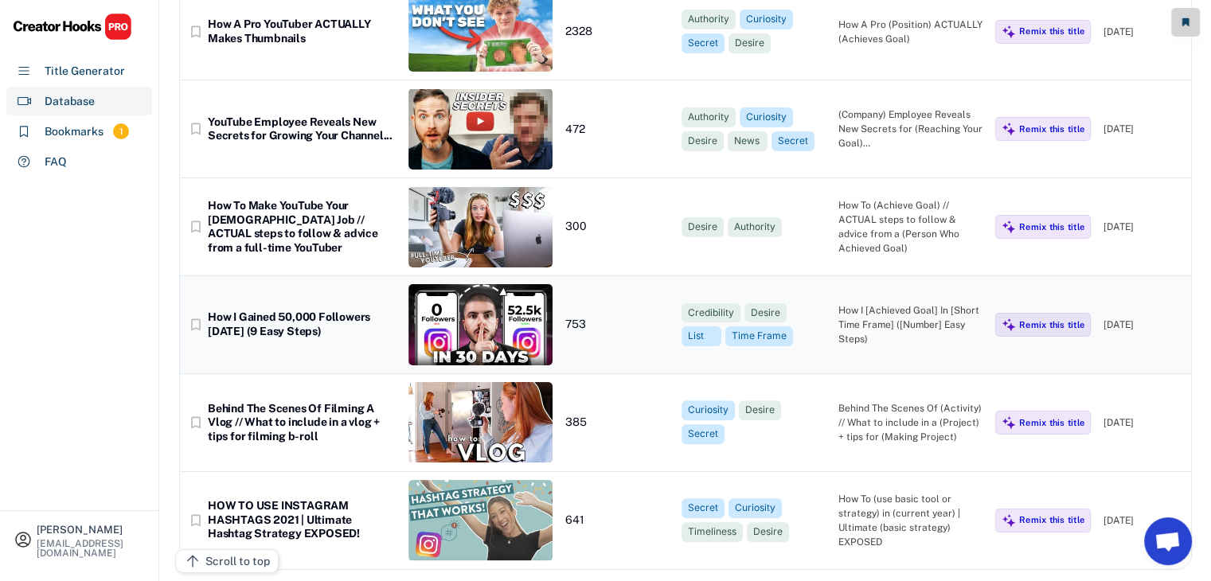
click at [343, 314] on div "How I Gained 50,000 Followers [DATE] (9 Easy Steps)" at bounding box center [302, 325] width 188 height 28
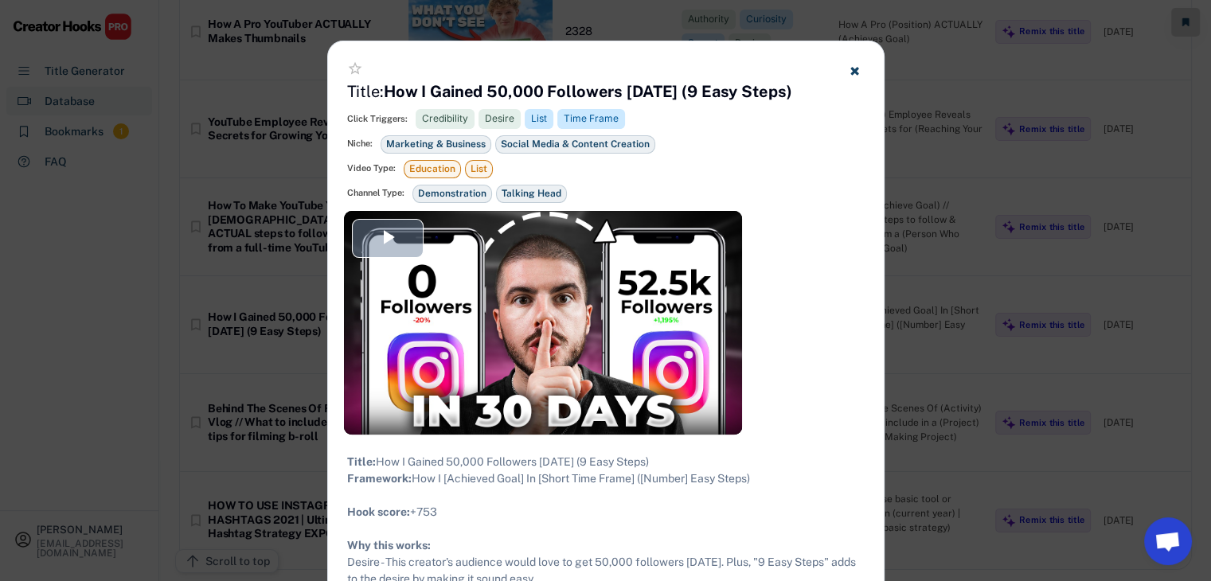
click at [388, 238] on span "Video Player" at bounding box center [388, 238] width 0 height 0
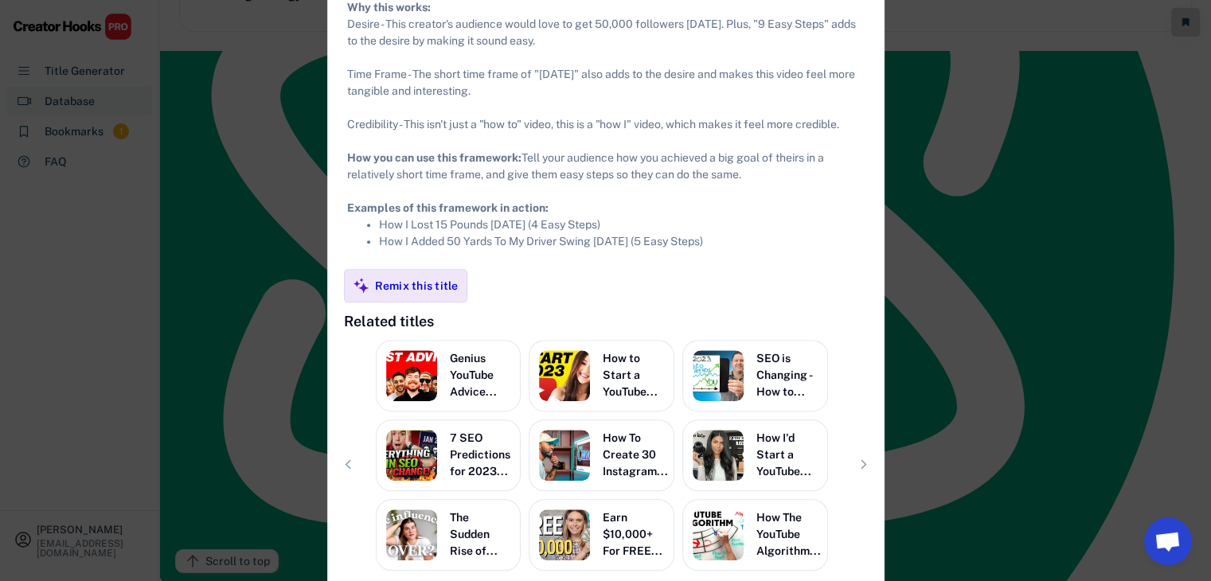
scroll to position [930, 0]
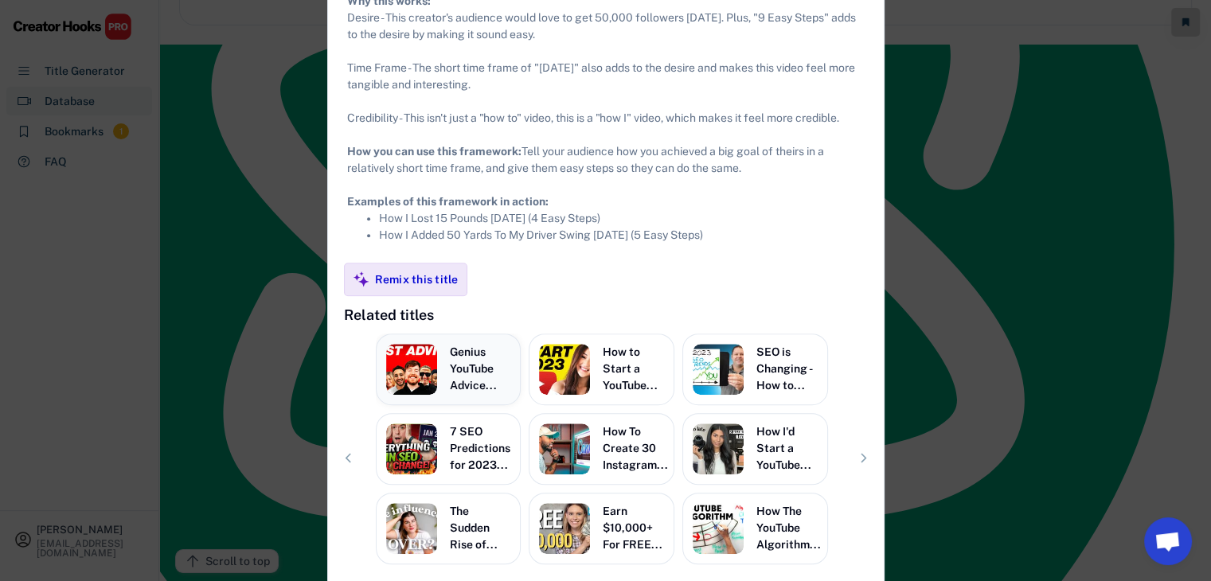
click at [467, 370] on div "Genius YouTube Advice..." at bounding box center [480, 369] width 61 height 50
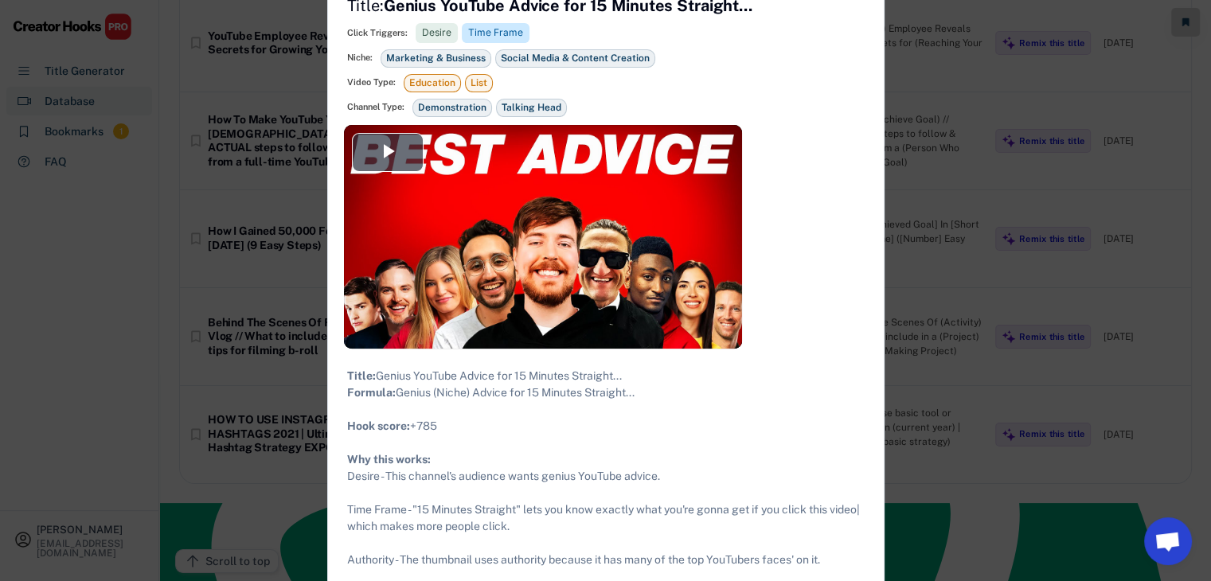
scroll to position [410, 0]
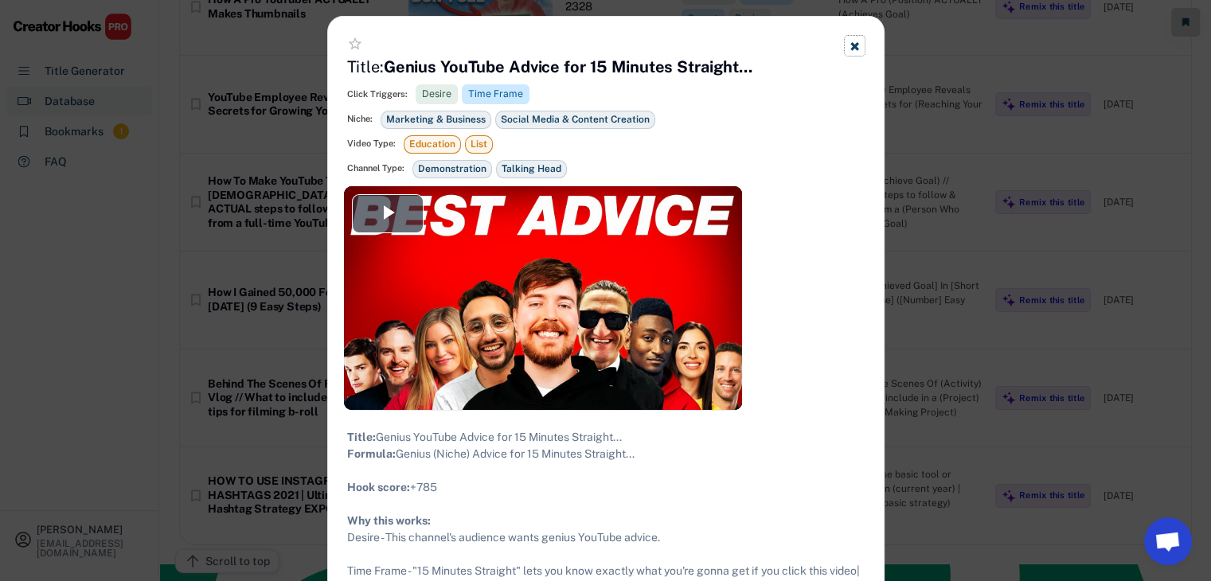
click at [851, 53] on button at bounding box center [855, 46] width 20 height 20
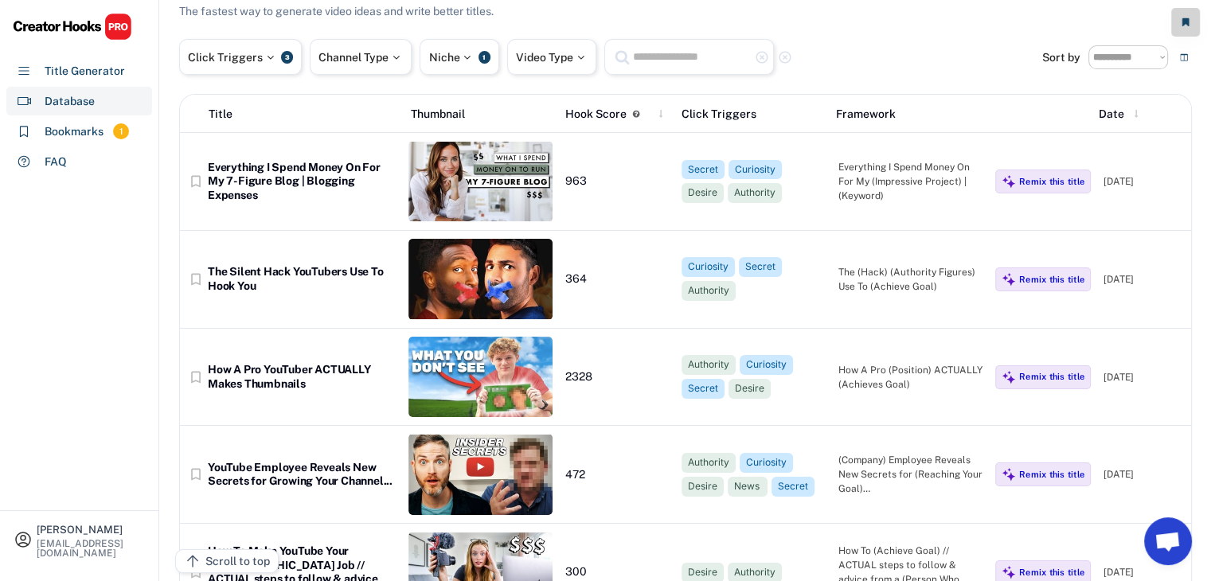
scroll to position [0, 0]
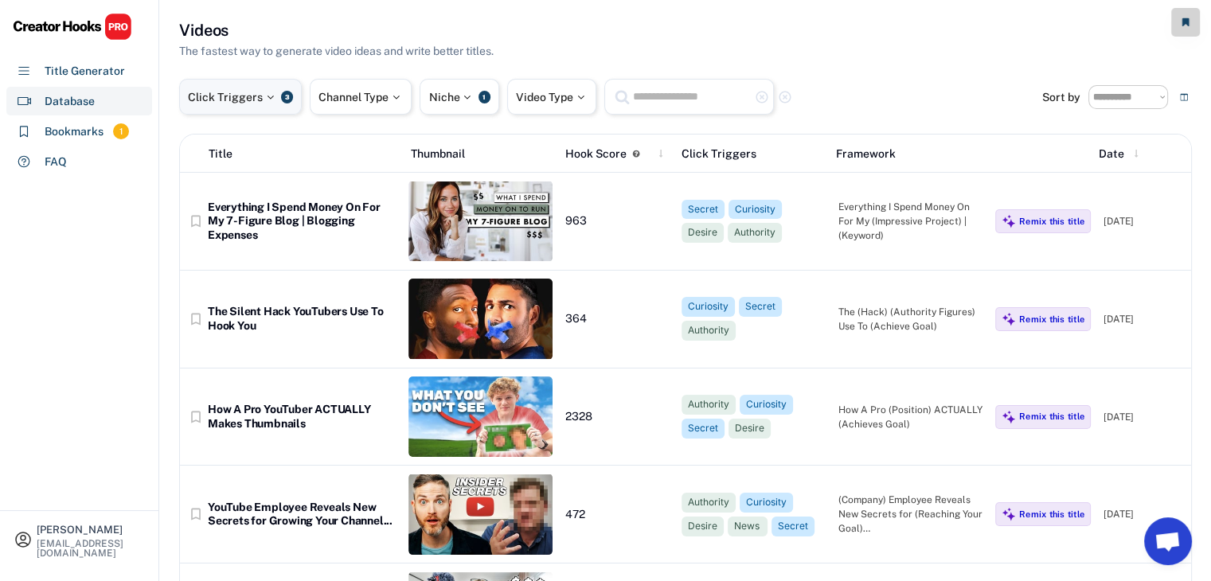
click at [285, 100] on div "3" at bounding box center [287, 97] width 12 height 13
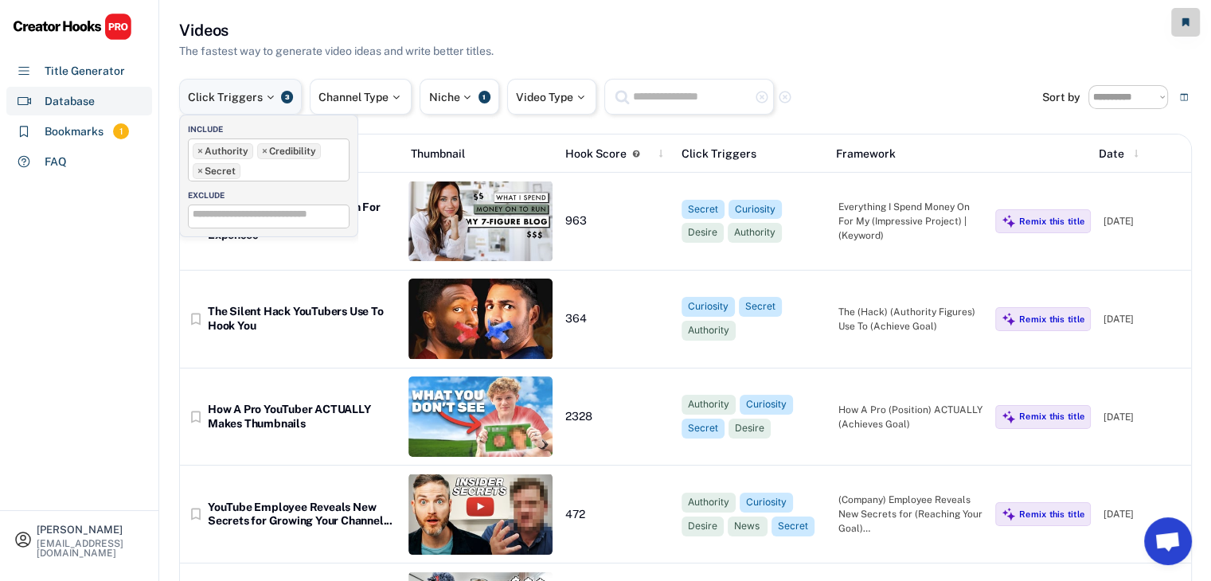
click at [285, 100] on div "3" at bounding box center [287, 97] width 12 height 13
click at [341, 96] on div "Channel Type" at bounding box center [361, 97] width 84 height 11
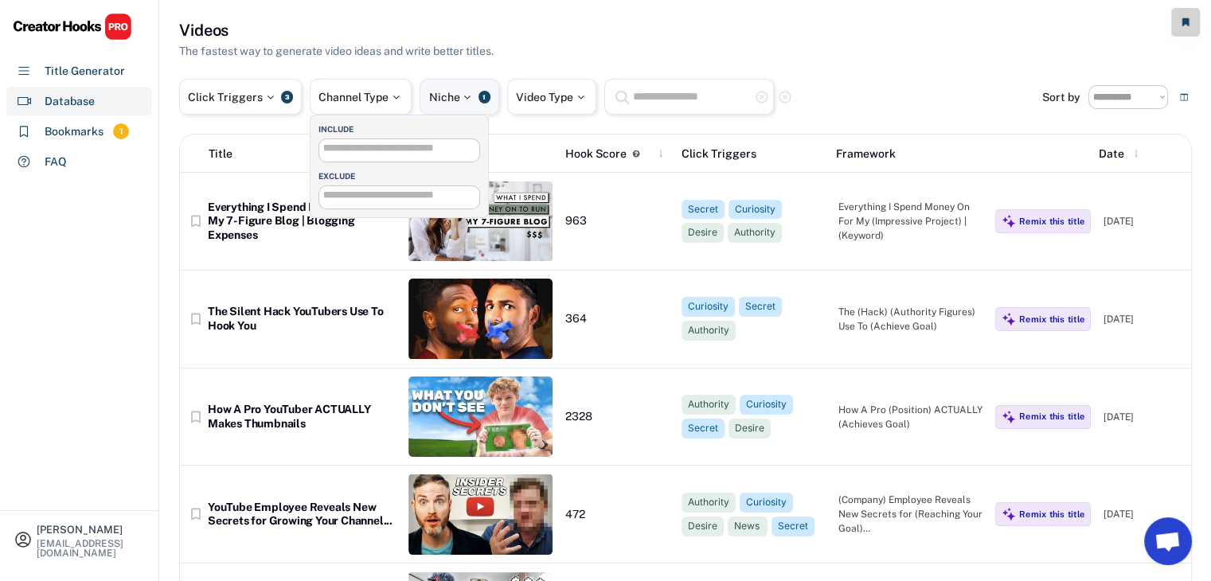
click at [473, 90] on div "Niche 1" at bounding box center [460, 97] width 80 height 36
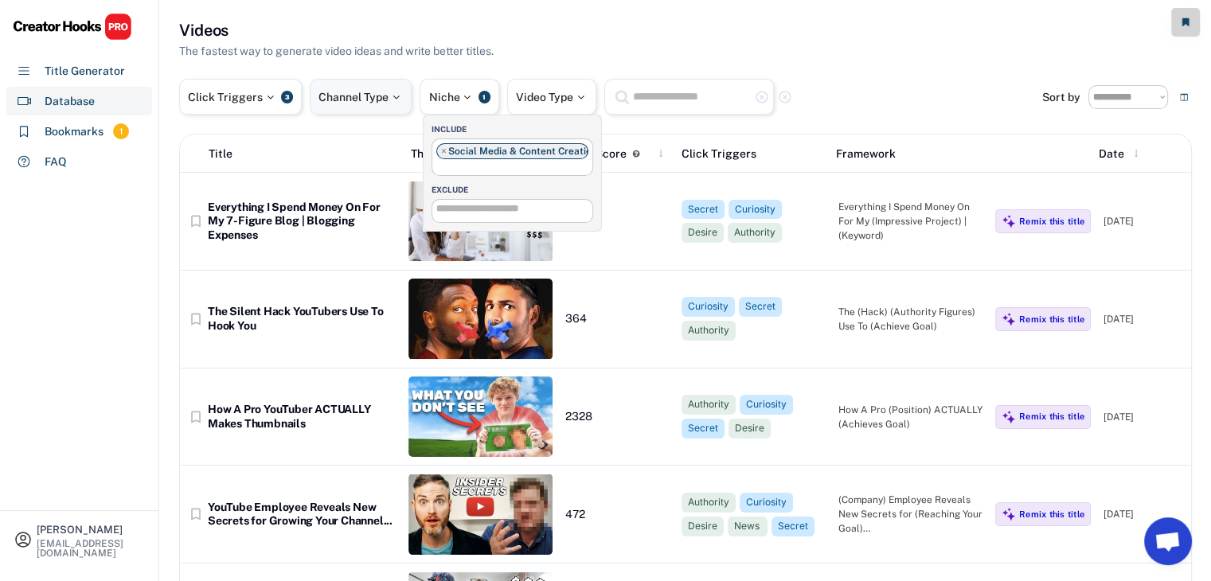
click at [377, 84] on div "Channel Type" at bounding box center [361, 97] width 102 height 36
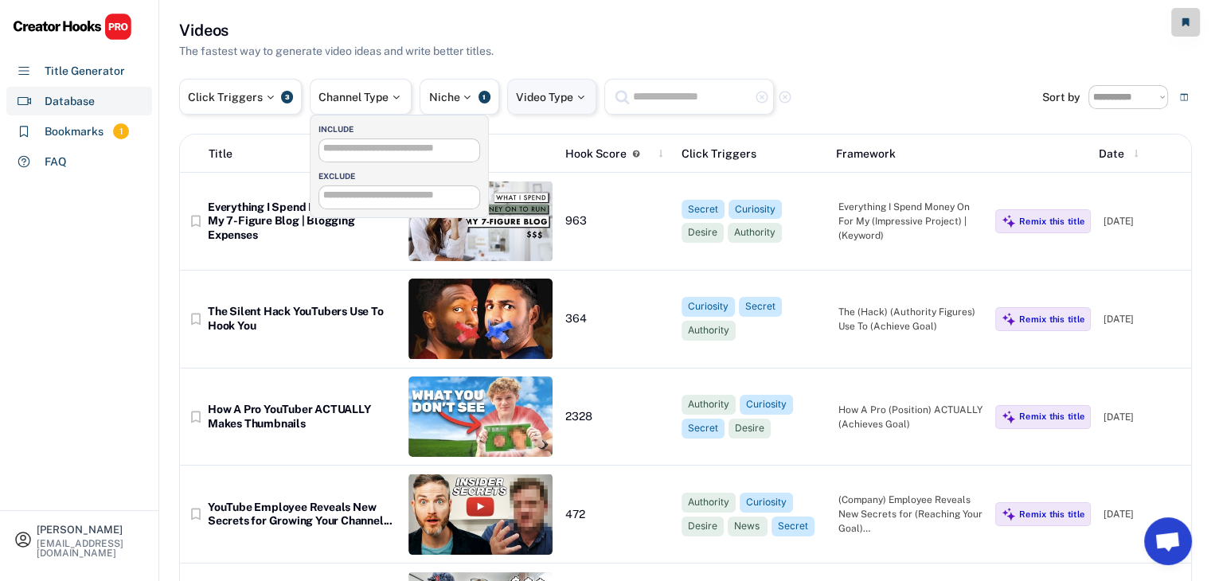
click at [534, 93] on div "Video Type" at bounding box center [552, 97] width 72 height 11
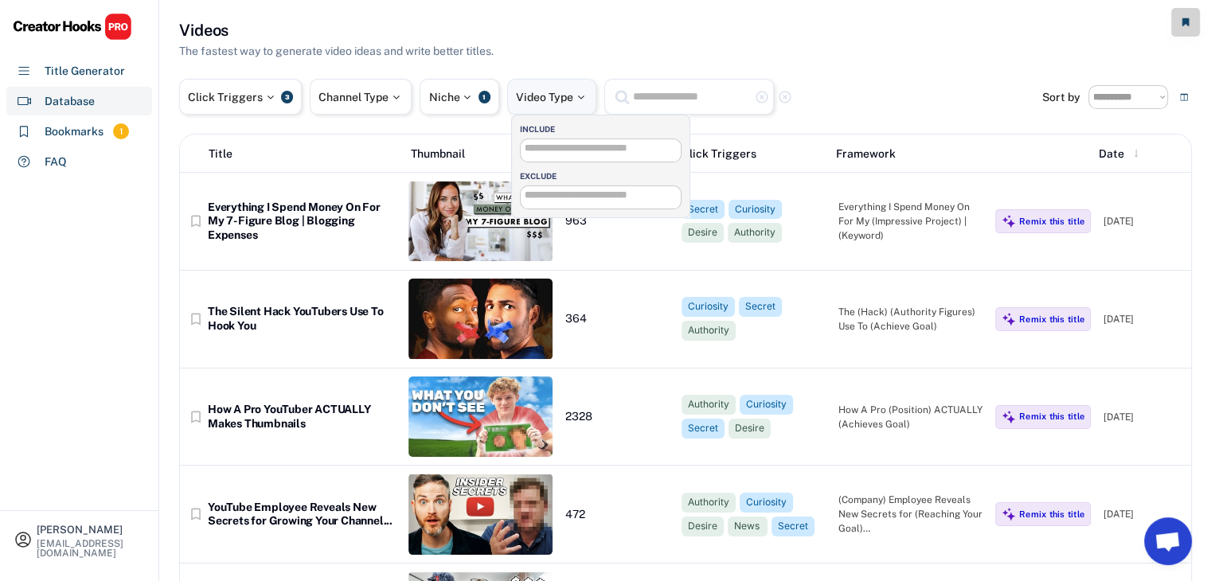
click at [534, 93] on div "Video Type" at bounding box center [552, 97] width 72 height 11
click at [374, 171] on div "Title Thumbnail Hook Score Click Triggers Framework Date" at bounding box center [685, 154] width 1011 height 38
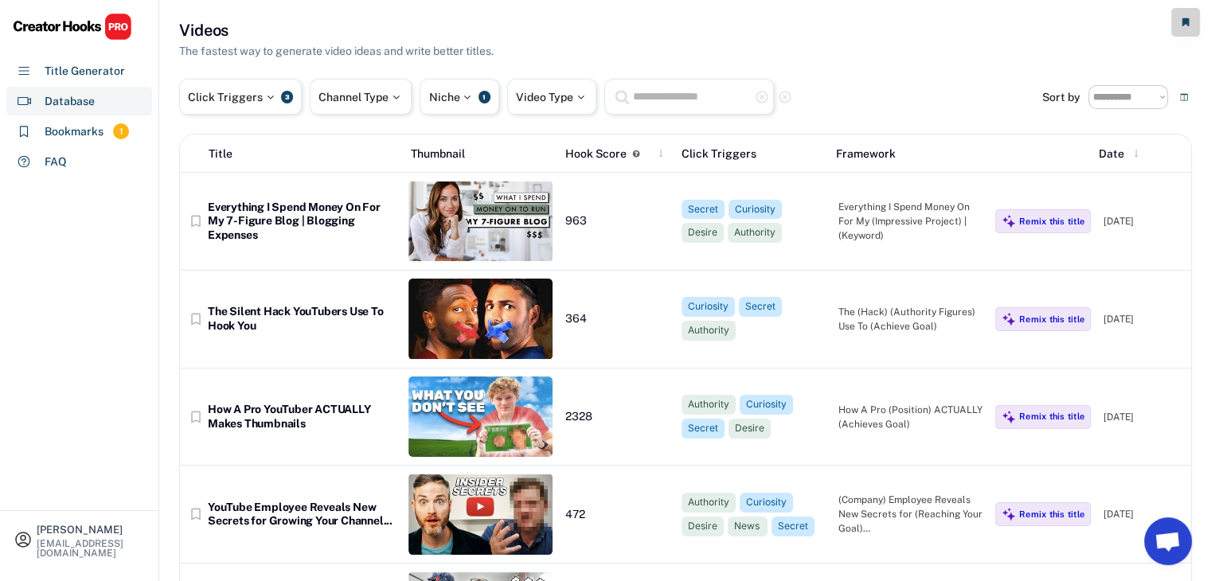
click at [386, 151] on div "Title" at bounding box center [295, 154] width 205 height 17
click at [635, 156] on use at bounding box center [635, 153] width 7 height 7
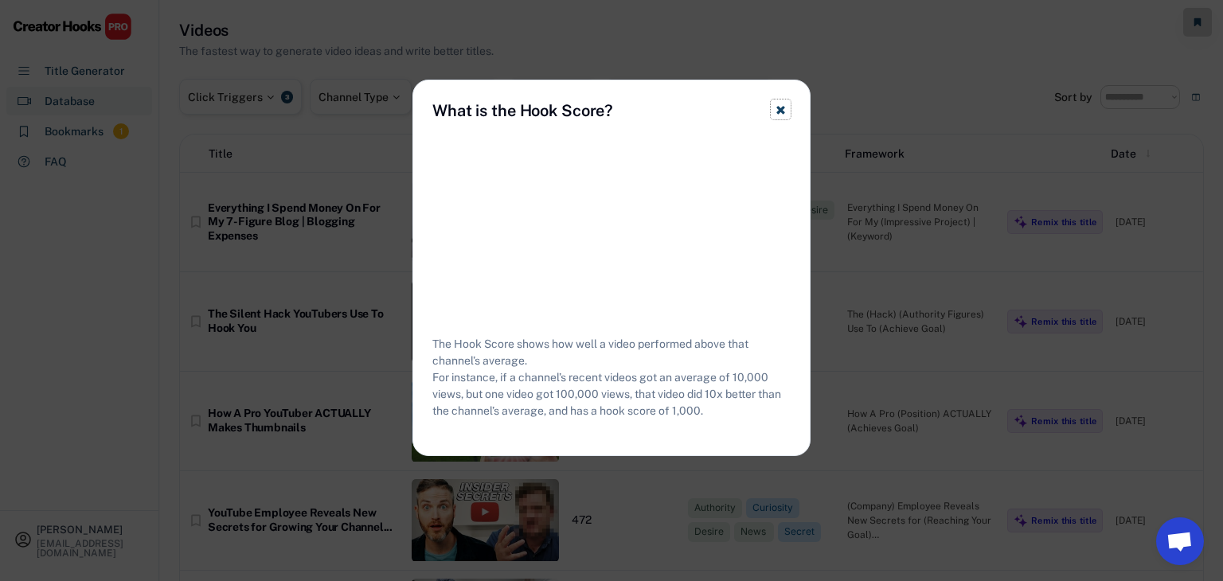
click at [781, 108] on use at bounding box center [780, 110] width 8 height 8
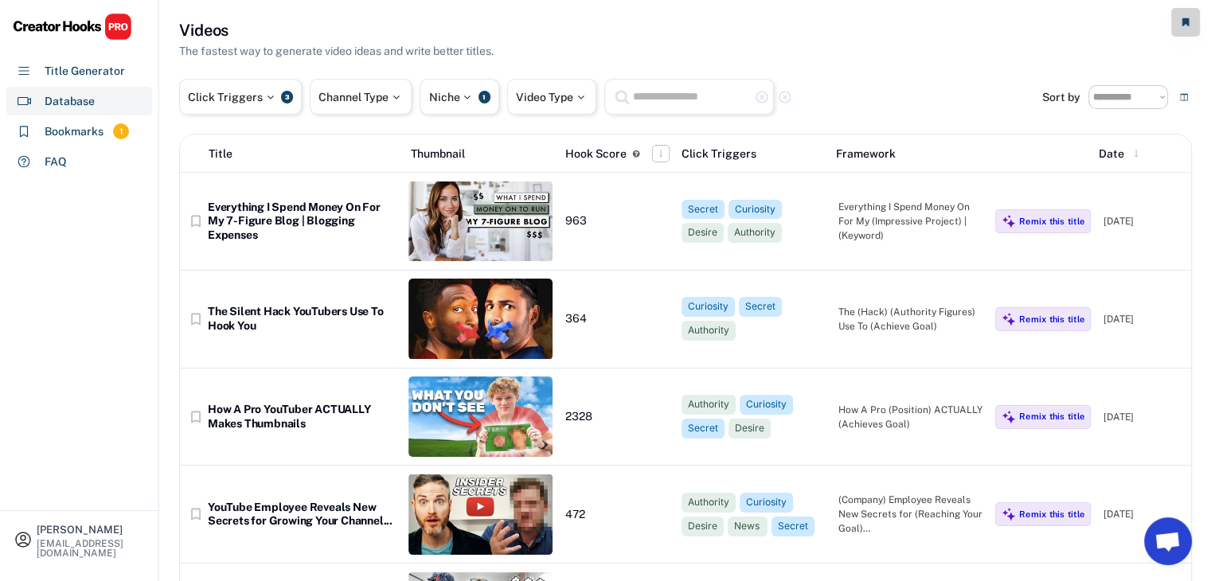
click at [659, 147] on button at bounding box center [661, 154] width 16 height 16
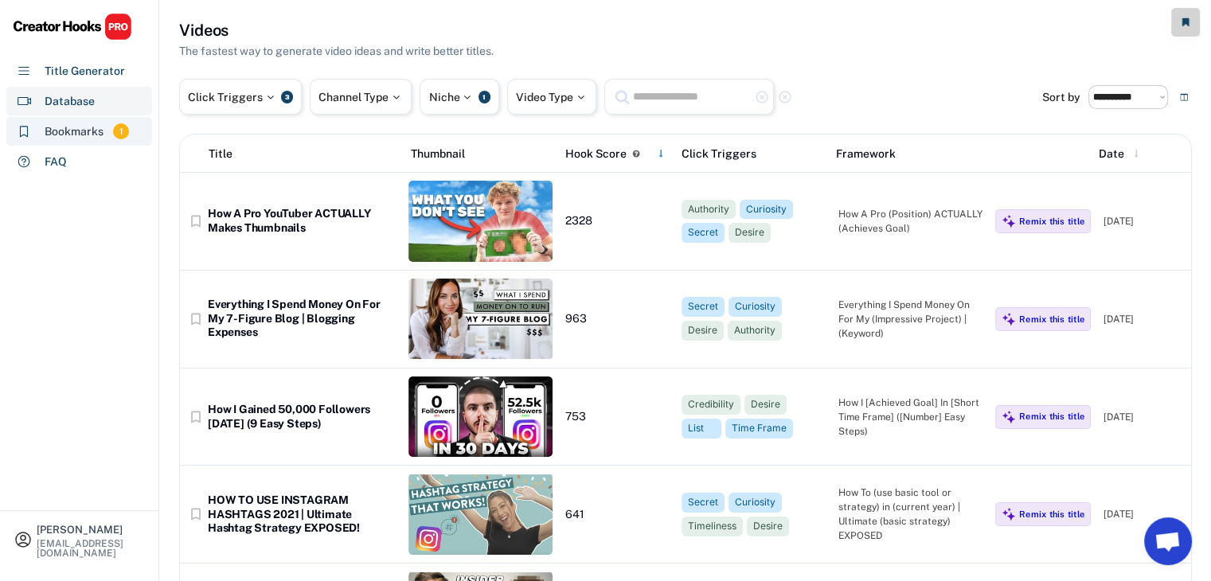
click at [80, 127] on div "Bookmarks" at bounding box center [74, 131] width 59 height 17
select select "******"
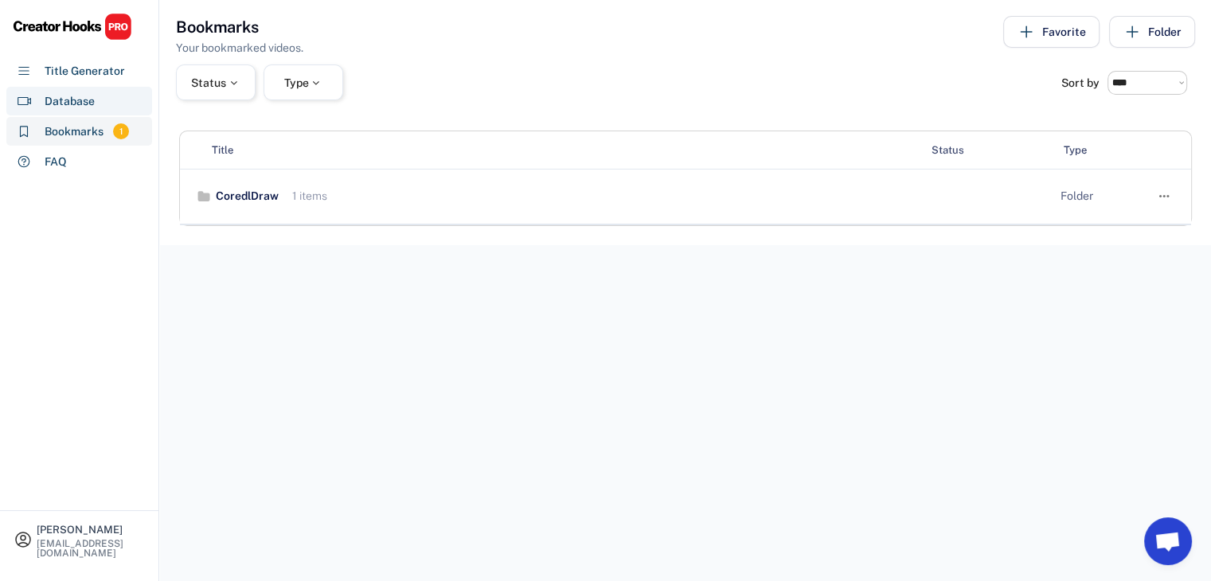
click at [108, 104] on div "Database" at bounding box center [79, 101] width 146 height 29
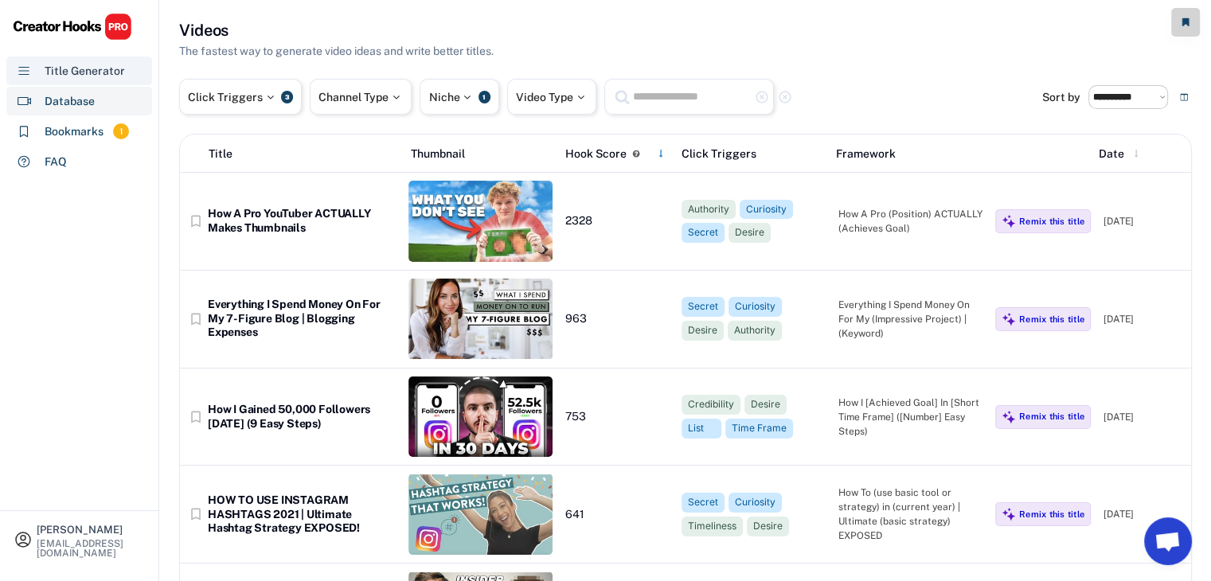
click at [114, 68] on div "Title Generator" at bounding box center [85, 71] width 80 height 17
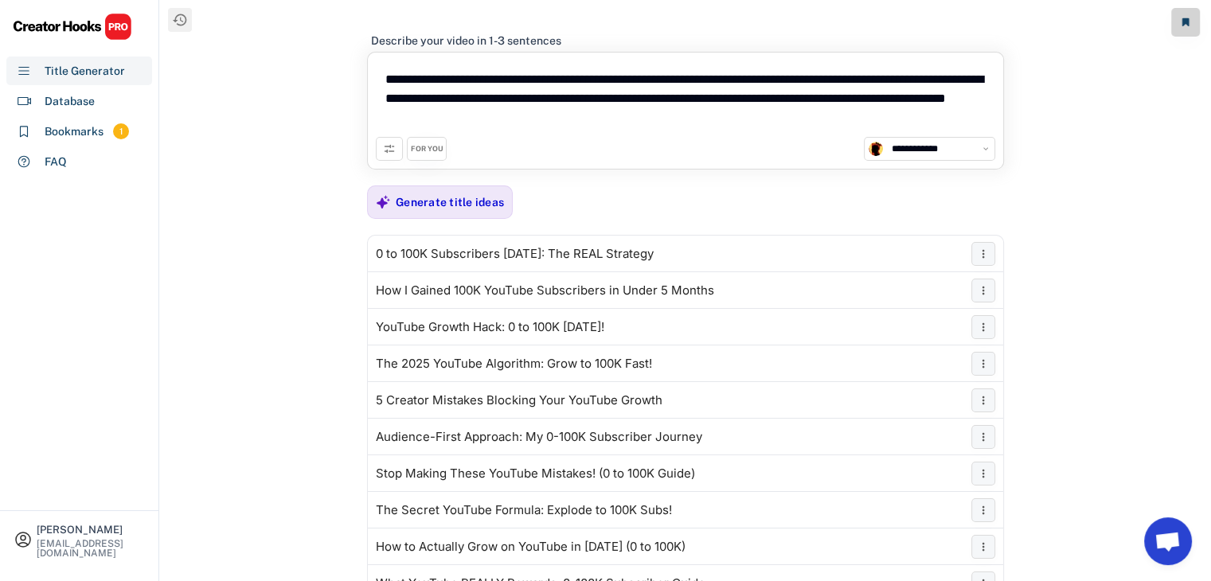
click at [686, 112] on textarea "**********" at bounding box center [686, 99] width 620 height 76
drag, startPoint x: 686, startPoint y: 112, endPoint x: 452, endPoint y: 49, distance: 241.7
click at [452, 49] on div "**********" at bounding box center [685, 333] width 637 height 634
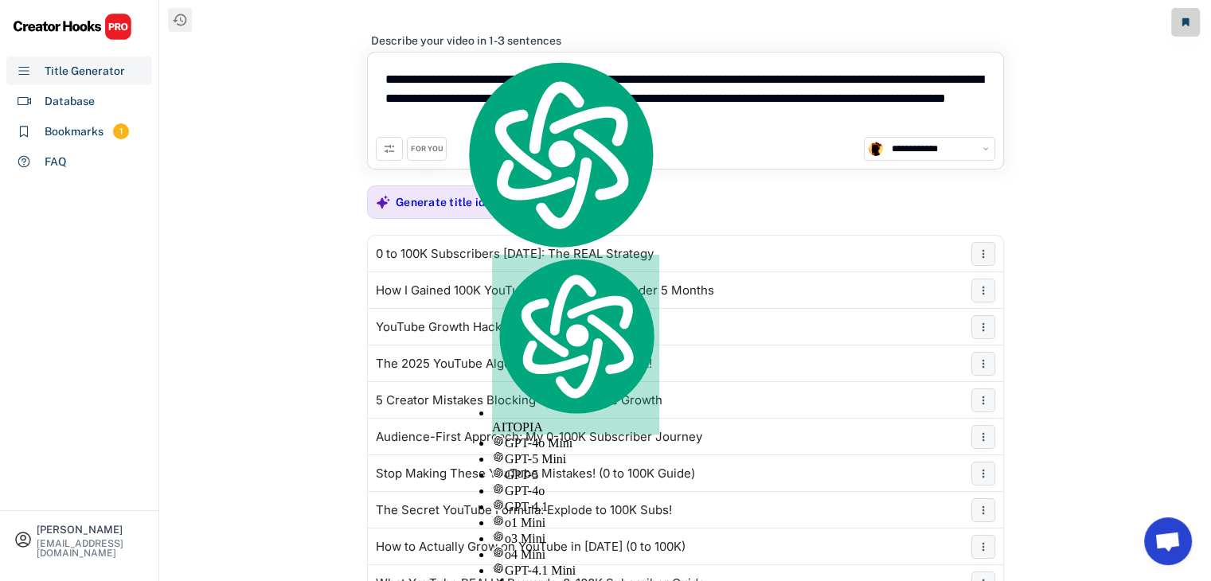
click at [382, 80] on textarea "**********" at bounding box center [686, 99] width 620 height 76
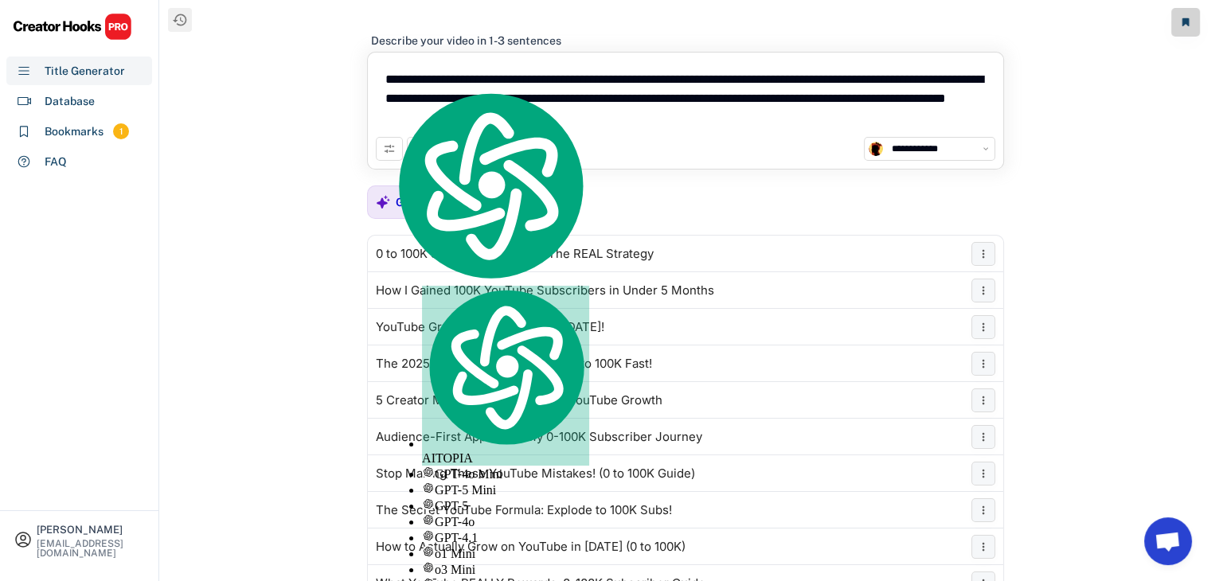
click at [382, 80] on textarea "**********" at bounding box center [686, 99] width 620 height 76
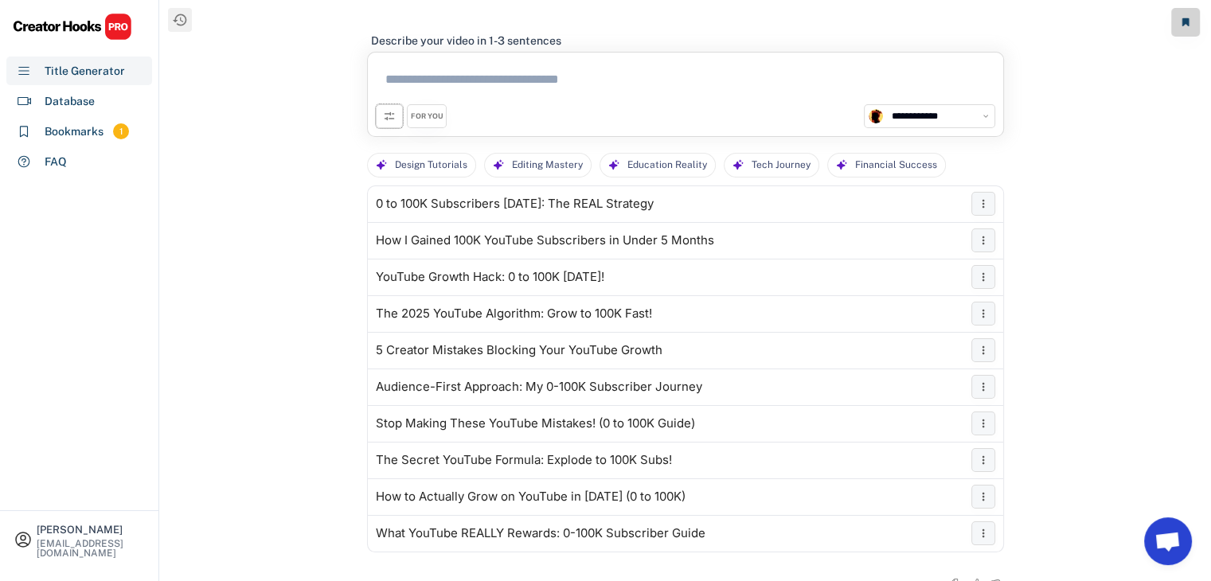
click at [389, 117] on icon at bounding box center [389, 116] width 13 height 13
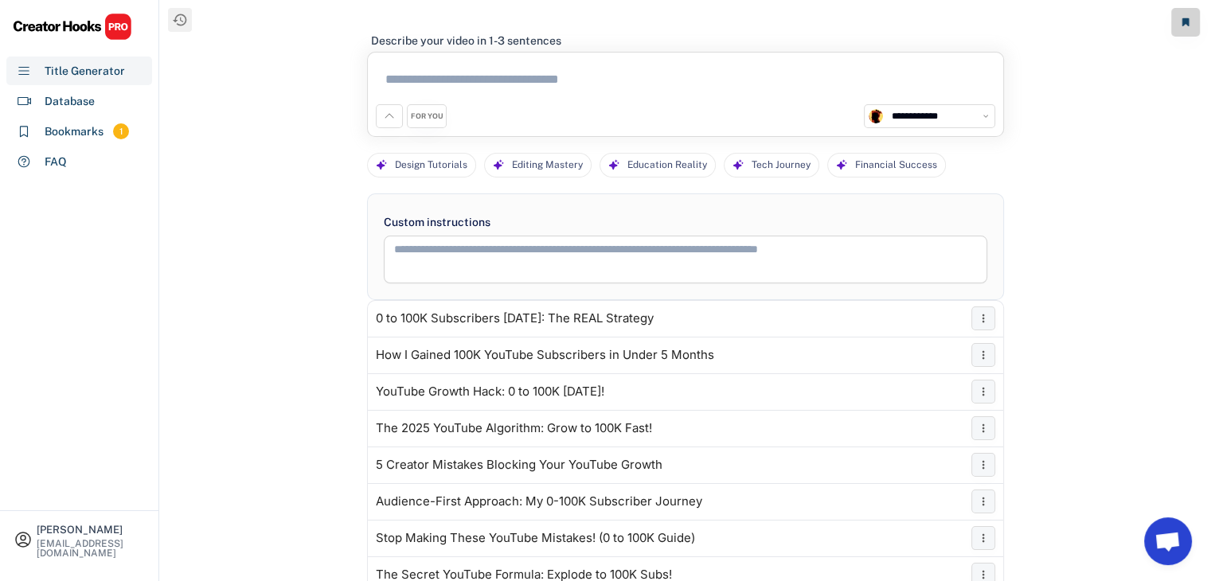
click at [396, 118] on button at bounding box center [389, 116] width 27 height 24
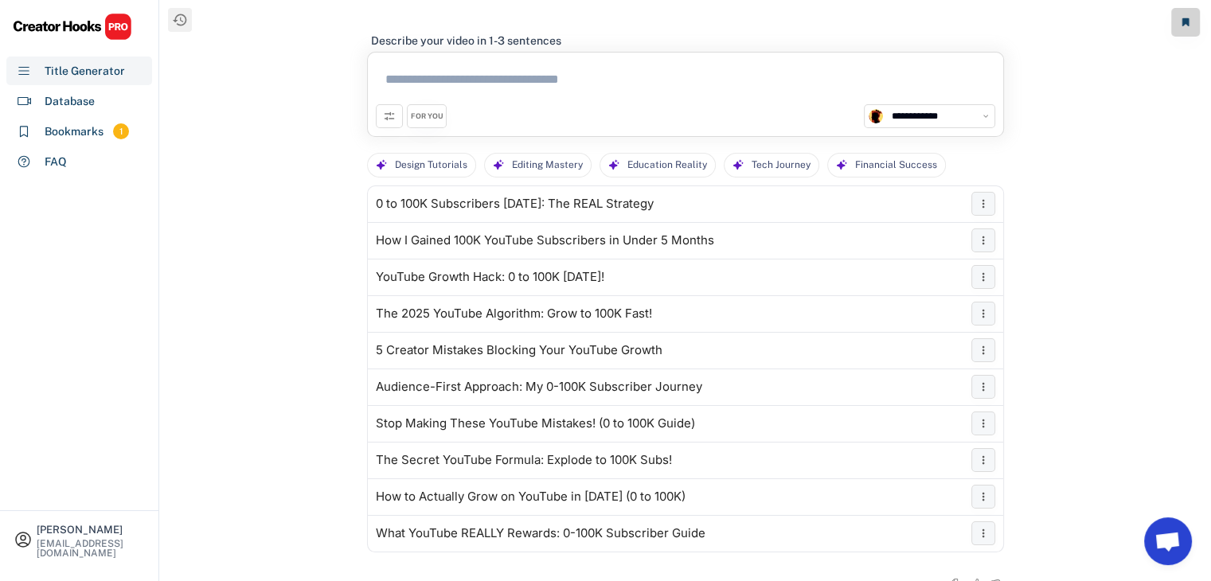
click at [431, 124] on div "FOR YOU" at bounding box center [427, 116] width 40 height 24
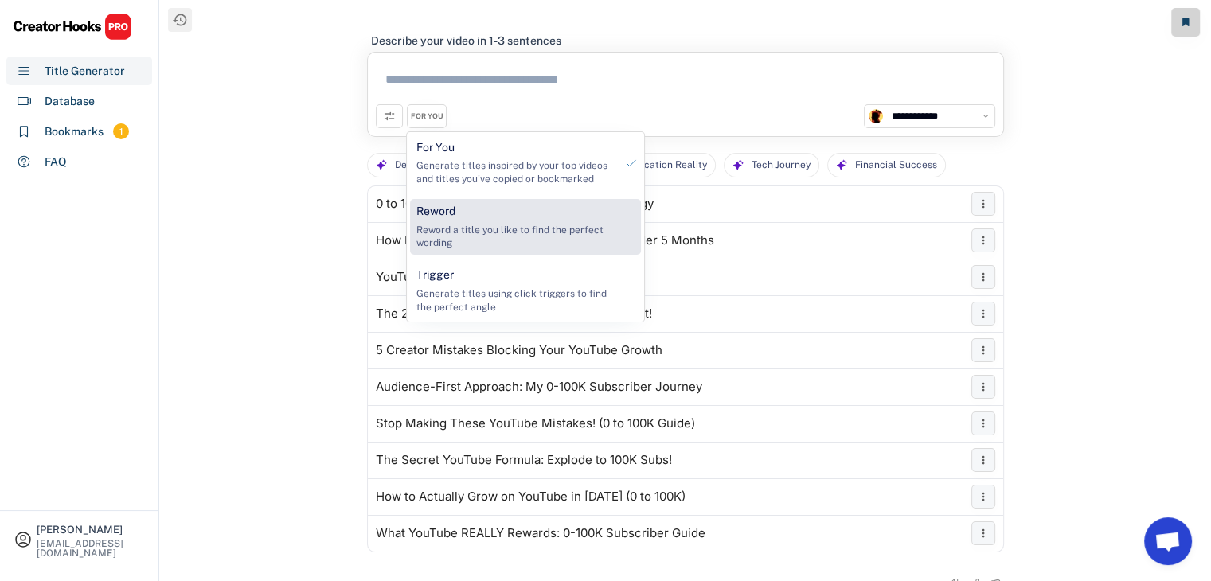
click at [440, 224] on div "Reword a title you like to find the perfect wording" at bounding box center [515, 237] width 198 height 27
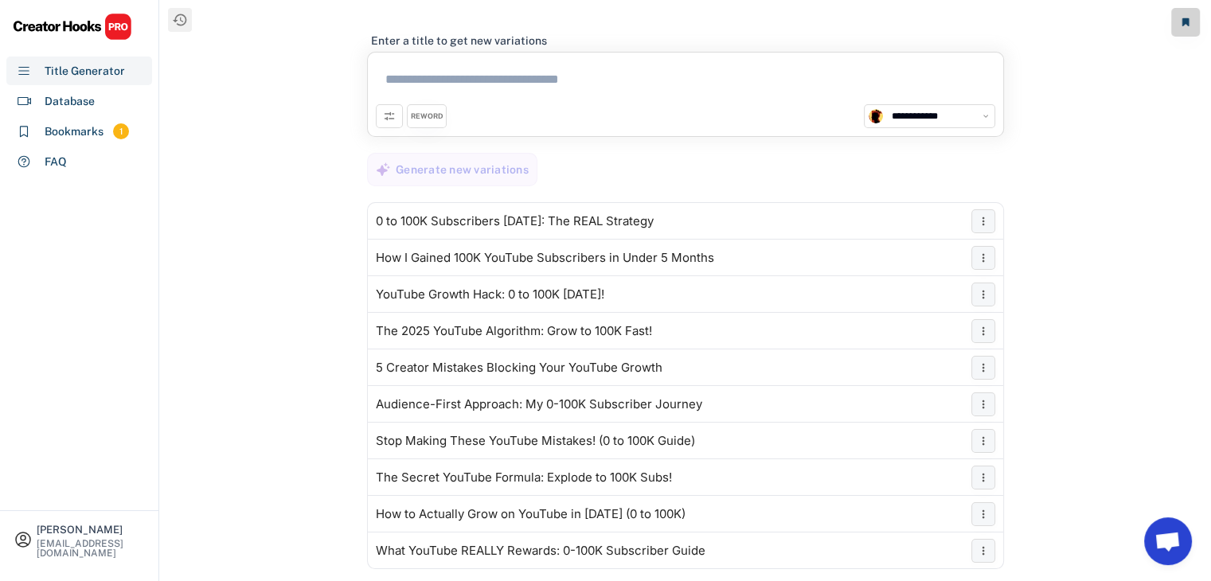
click at [439, 72] on textarea at bounding box center [686, 83] width 620 height 44
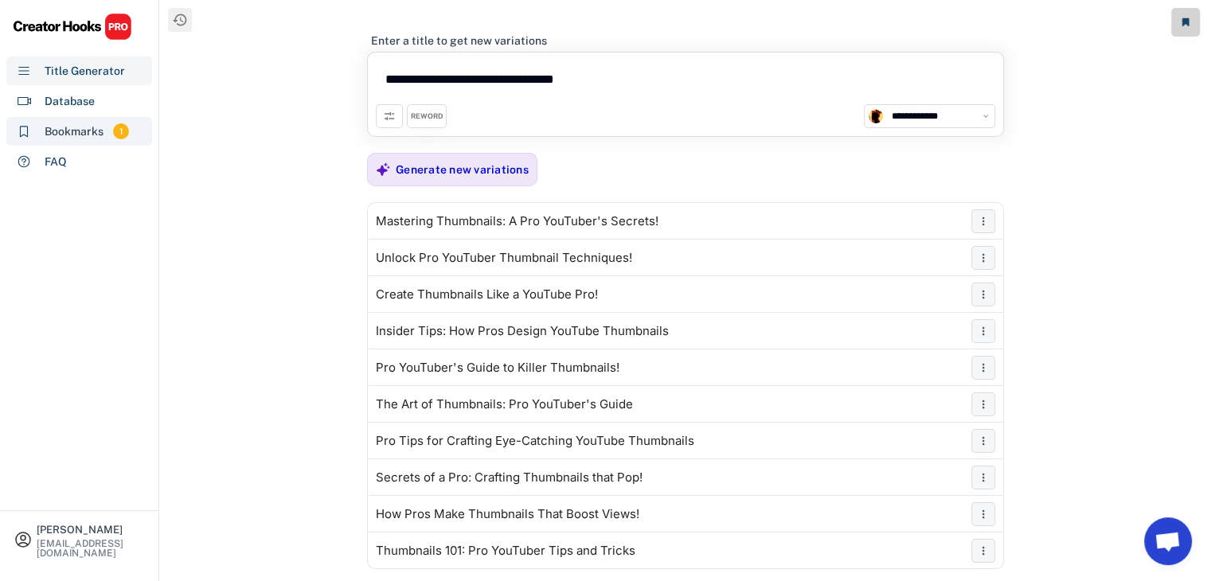
type textarea "**********"
click at [105, 128] on div "Bookmarks 1" at bounding box center [79, 131] width 146 height 29
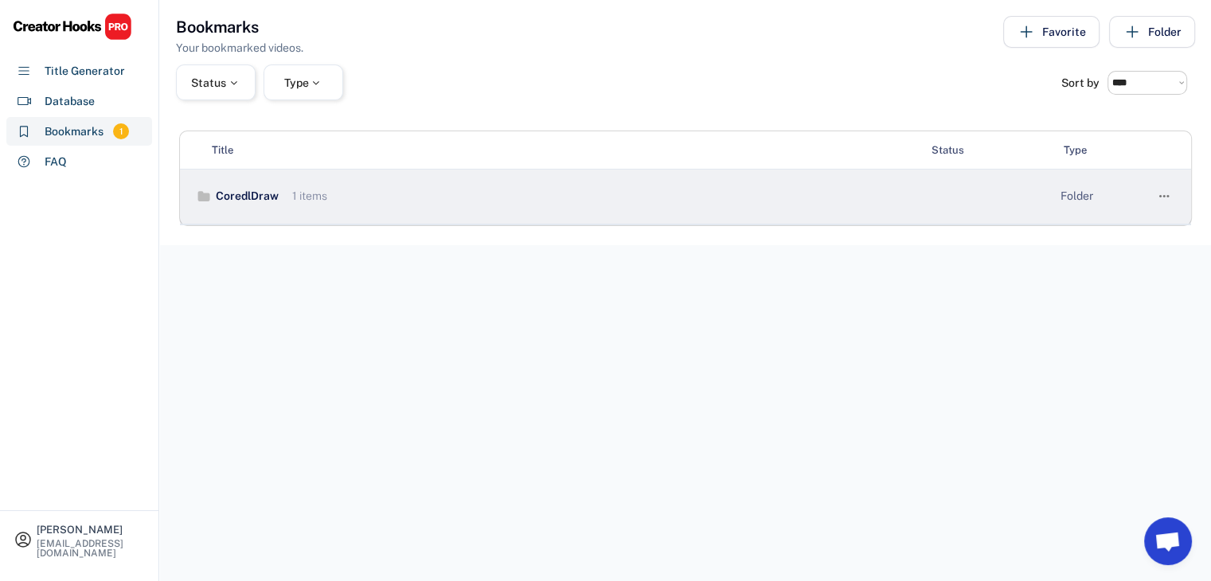
click at [577, 186] on div "CoredlDraw 1 items Folder " at bounding box center [685, 197] width 1011 height 55
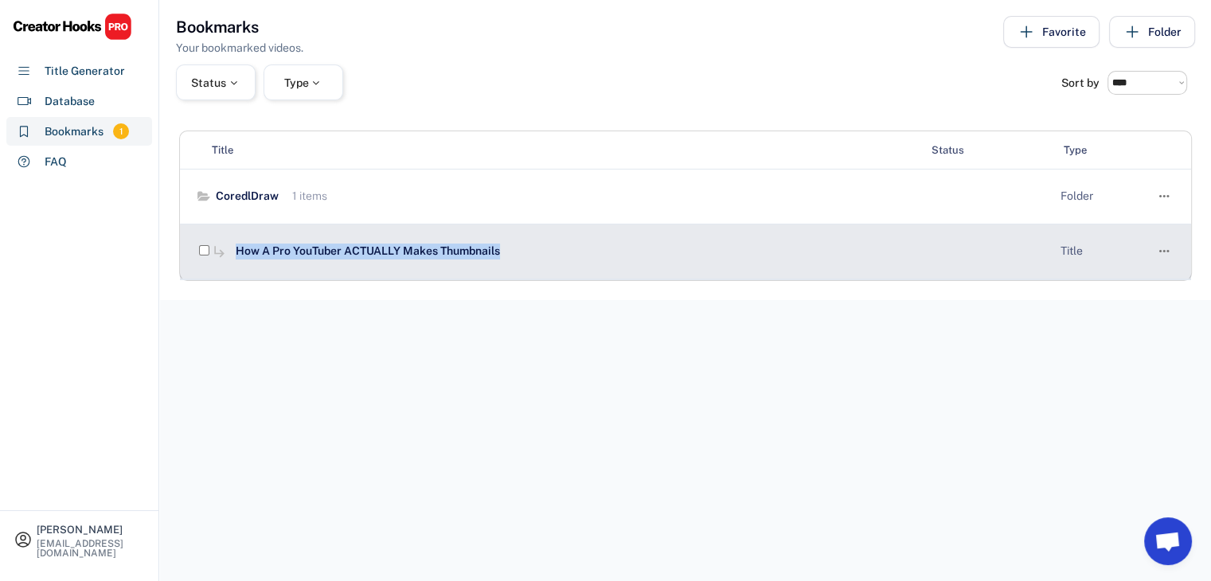
drag, startPoint x: 515, startPoint y: 253, endPoint x: 234, endPoint y: 264, distance: 281.3
click at [234, 264] on div "subdirectory_arrow_right How A Pro YouTuber ACTUALLY Makes Thumbnails Title " at bounding box center [685, 252] width 1011 height 55
select select "**********"
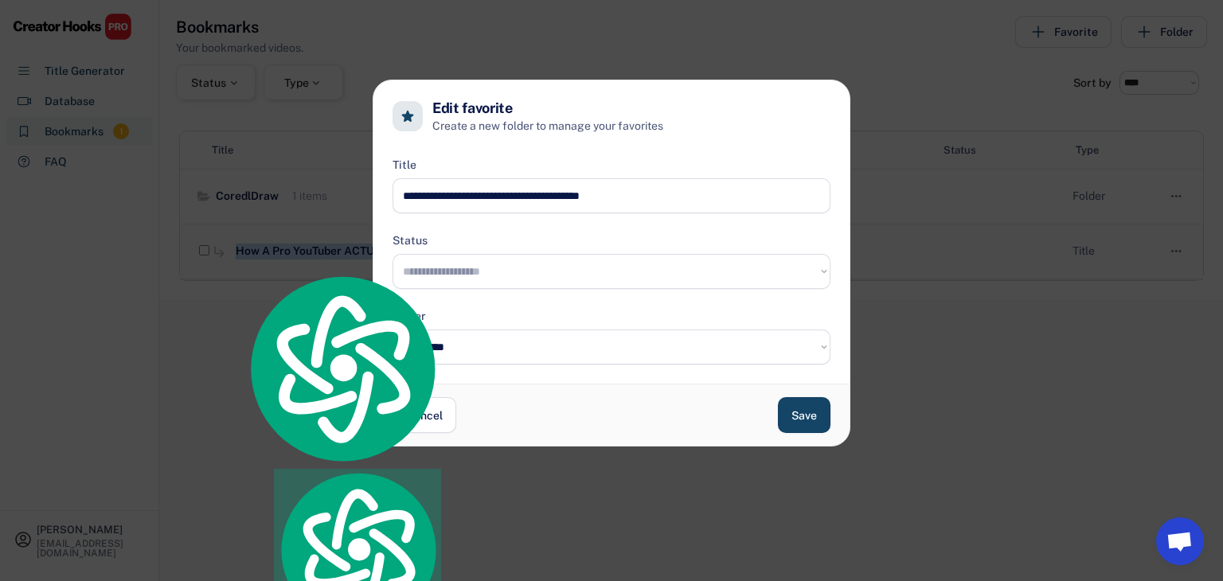
copy div "How A Pro YouTuber ACTUALLY Makes Thumbnails"
click at [428, 424] on button "Cancel" at bounding box center [425, 415] width 64 height 36
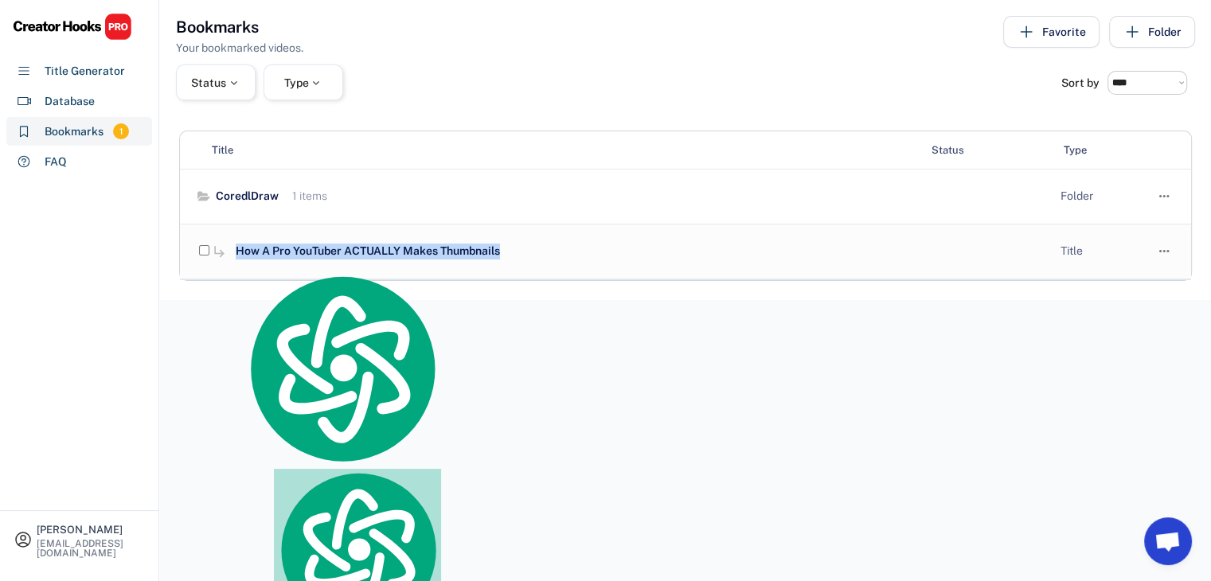
copy div "How A Pro YouTuber ACTUALLY Makes Thumbnails"
click at [84, 77] on div "Title Generator" at bounding box center [85, 71] width 80 height 17
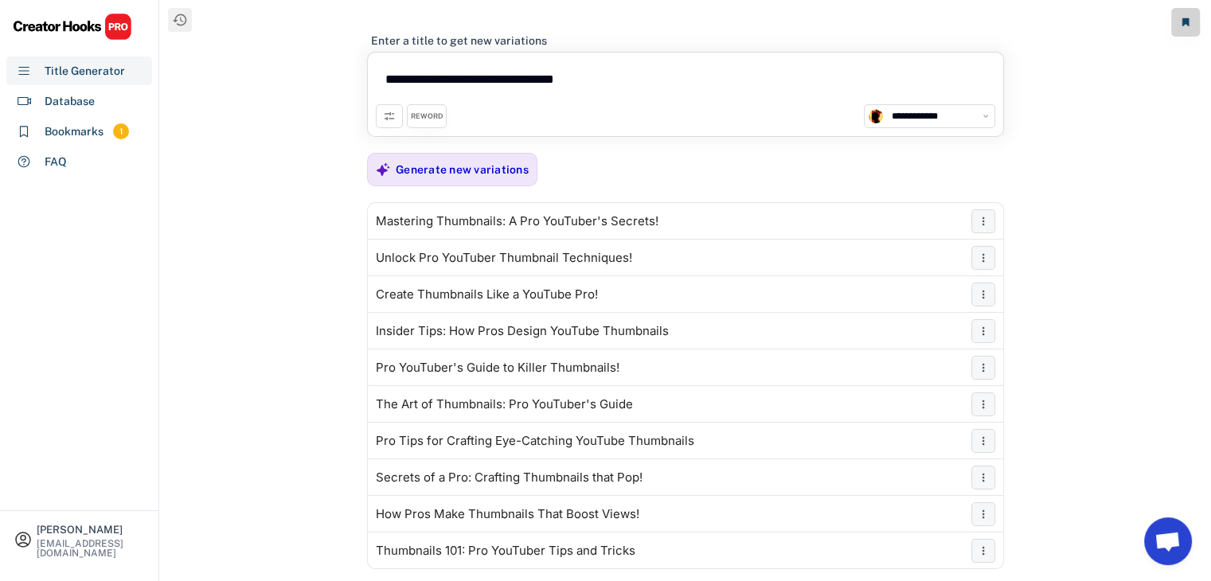
click at [574, 73] on textarea "**********" at bounding box center [686, 83] width 620 height 44
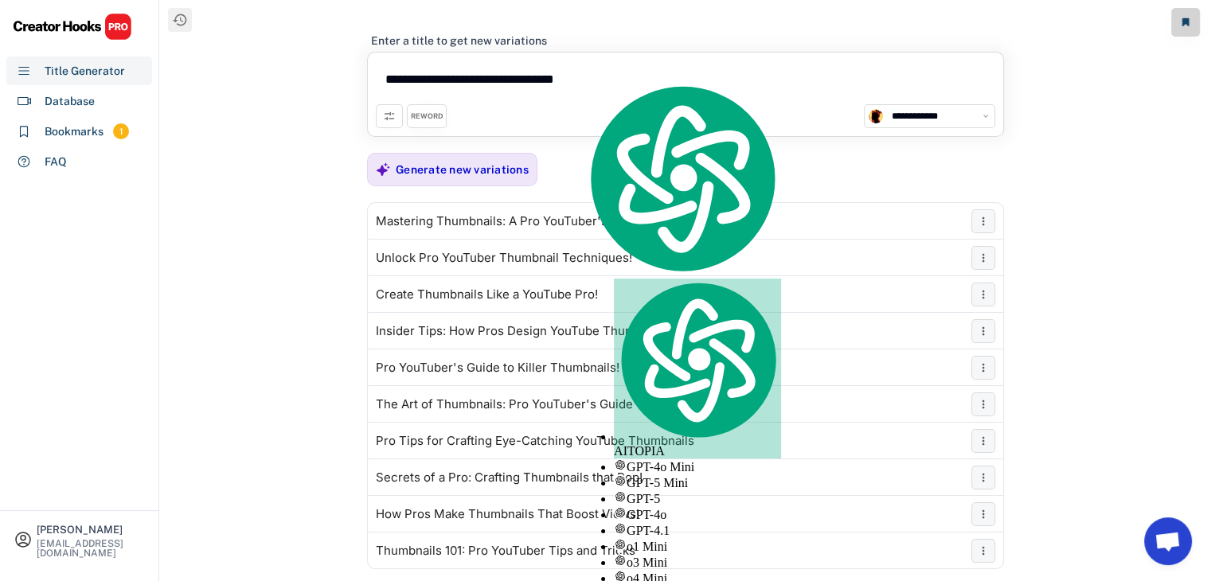
paste textarea "*********"
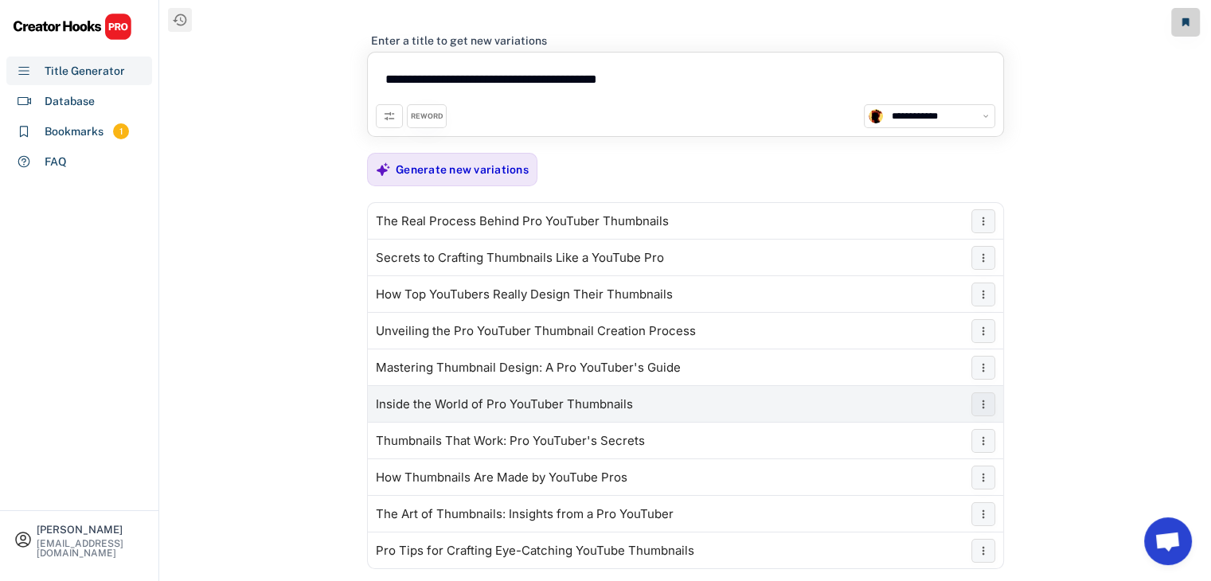
type textarea "**********"
